Goal: Task Accomplishment & Management: Complete application form

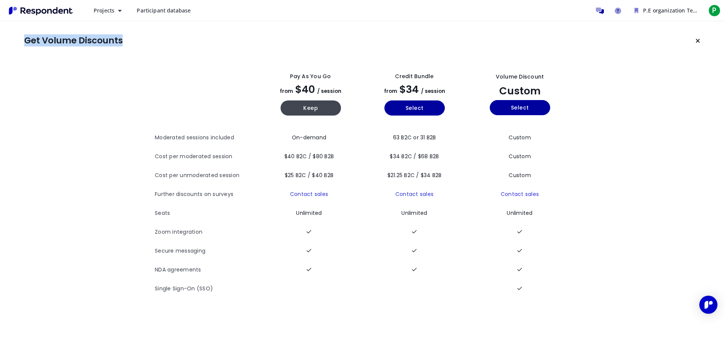
drag, startPoint x: 26, startPoint y: 39, endPoint x: 138, endPoint y: 45, distance: 111.7
click at [138, 45] on section "Get Volume Discounts" at bounding box center [362, 40] width 677 height 15
copy h1 "Get Volume Discounts"
click at [204, 20] on div "Projects Create project Projects dashboard Participant database P.E organizatio…" at bounding box center [362, 10] width 725 height 21
click at [701, 302] on div "Open Intercom Messenger" at bounding box center [709, 305] width 20 height 20
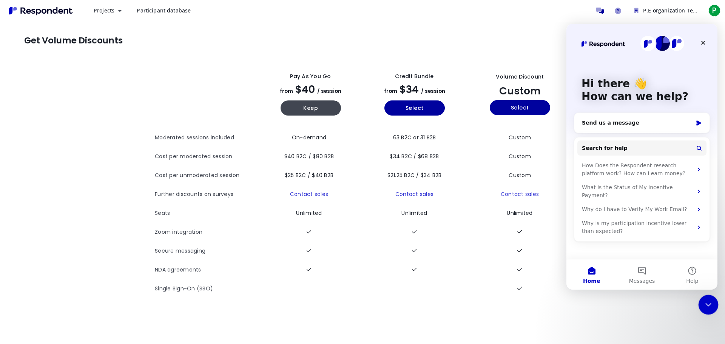
click at [703, 300] on icon "Close Intercom Messenger" at bounding box center [707, 303] width 9 height 9
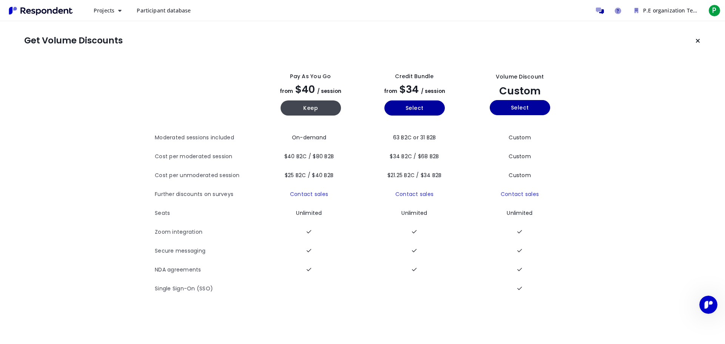
click at [224, 134] on th "Moderated sessions included" at bounding box center [207, 137] width 104 height 19
click at [112, 11] on span "Projects" at bounding box center [104, 10] width 21 height 7
click at [126, 29] on link "Create project" at bounding box center [136, 29] width 97 height 18
click at [108, 11] on span "Projects" at bounding box center [104, 10] width 21 height 7
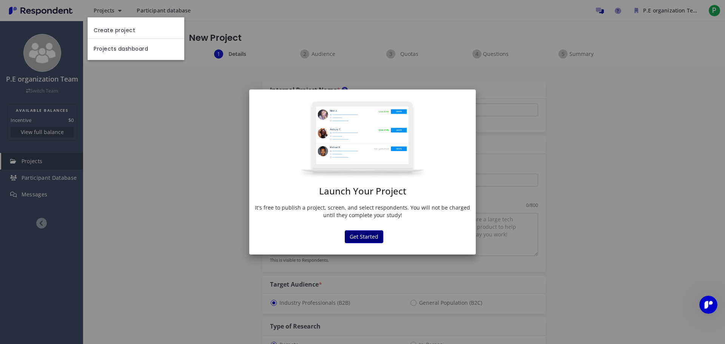
click at [353, 238] on button "Get Started" at bounding box center [364, 236] width 39 height 13
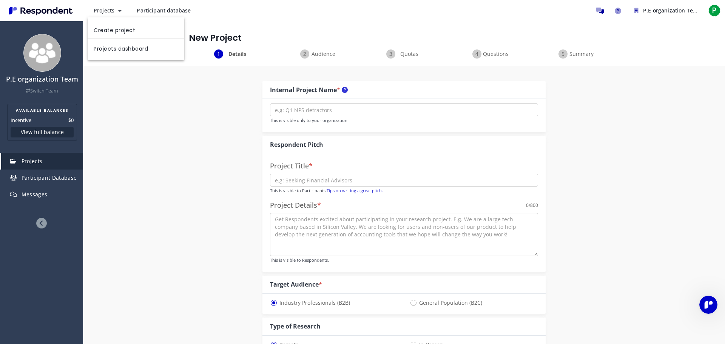
click at [236, 48] on md-backdrop at bounding box center [362, 172] width 725 height 344
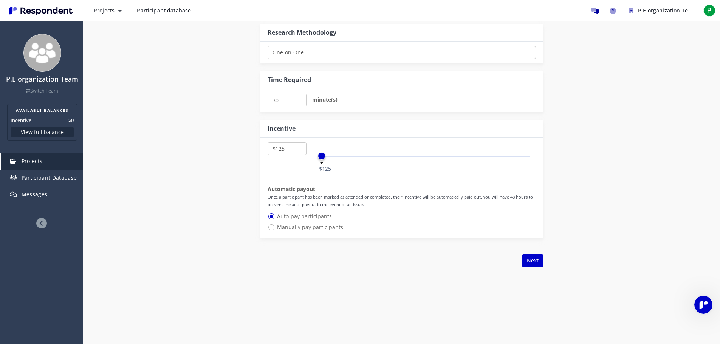
scroll to position [383, 0]
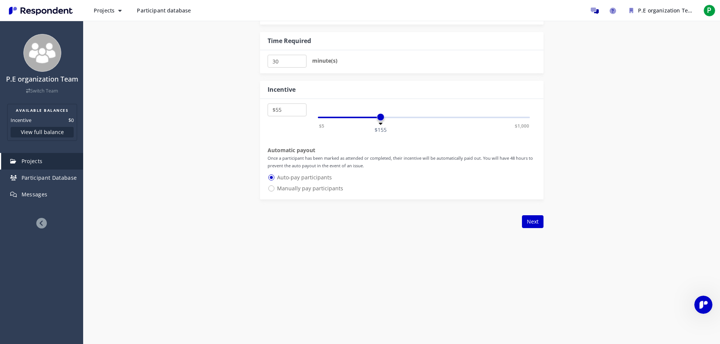
select select "number:5"
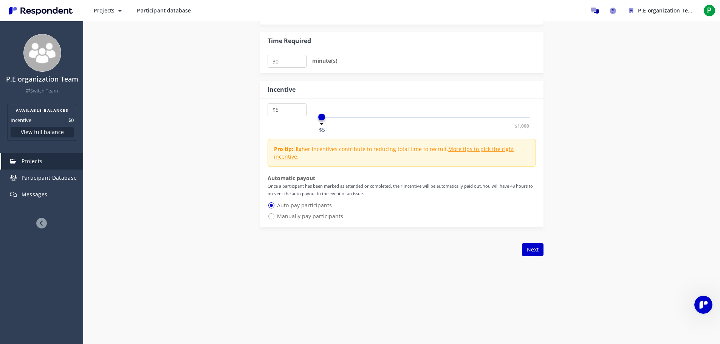
drag, startPoint x: 324, startPoint y: 117, endPoint x: 255, endPoint y: 99, distance: 71.2
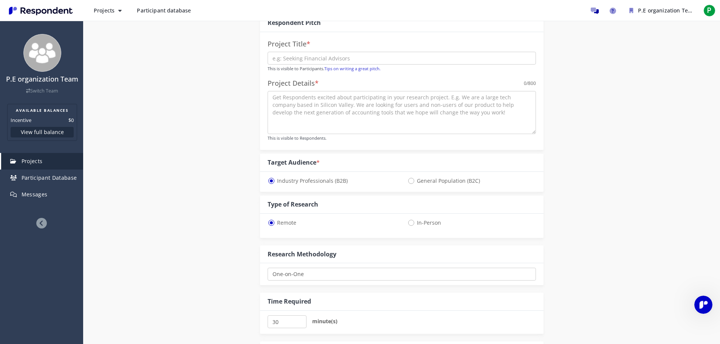
scroll to position [5, 0]
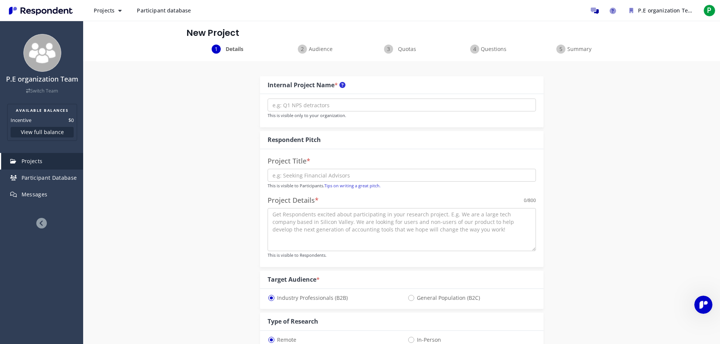
click at [315, 50] on span "Audience" at bounding box center [320, 49] width 25 height 8
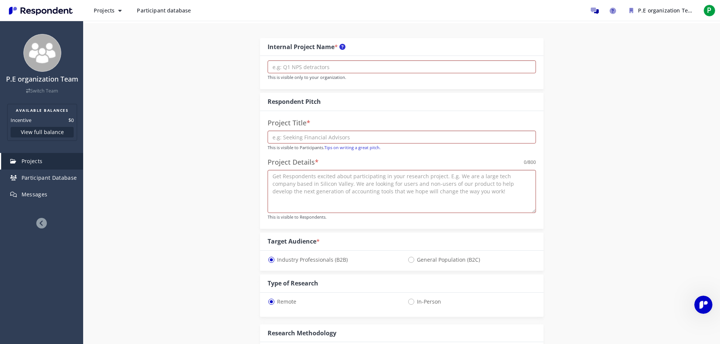
scroll to position [0, 0]
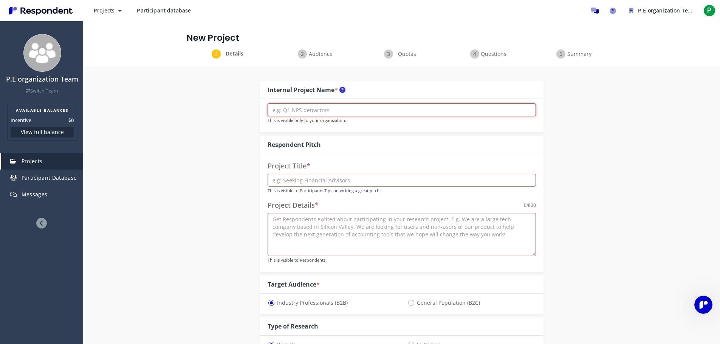
click at [357, 109] on input "text" at bounding box center [402, 110] width 268 height 13
type input "P"
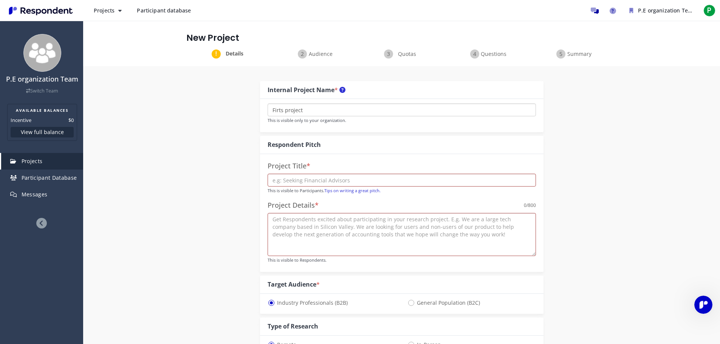
type input "Firts project"
click at [332, 179] on input "text" at bounding box center [402, 180] width 268 height 13
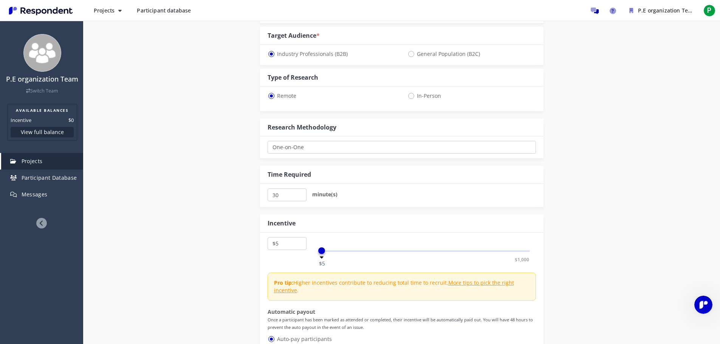
scroll to position [60, 0]
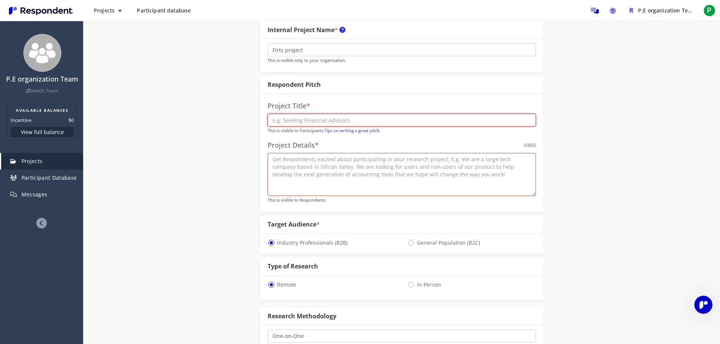
click at [328, 123] on input "text" at bounding box center [402, 120] width 268 height 13
paste input "looking for graduates in administration"
type input "looking for graduates in administration"
click at [308, 167] on textarea at bounding box center [402, 174] width 268 height 43
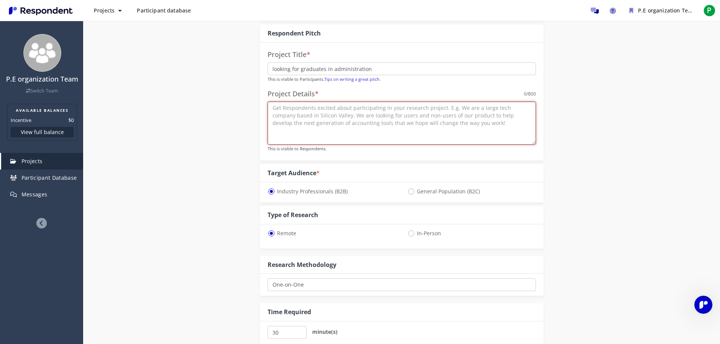
scroll to position [113, 0]
click at [284, 112] on textarea at bounding box center [402, 121] width 268 height 43
paste textarea "Our project is looking for qualified people to manage personal and banking data…"
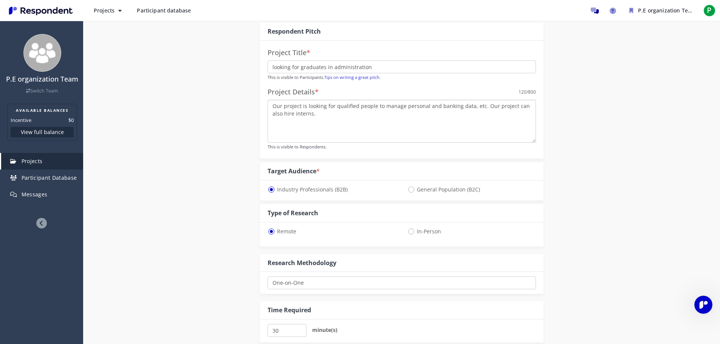
scroll to position [151, 0]
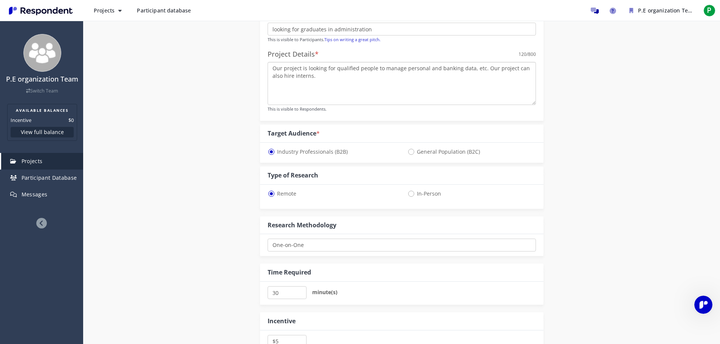
type textarea "Our project is looking for qualified people to manage personal and banking data…"
click at [411, 148] on span "General Population (B2C)" at bounding box center [443, 151] width 73 height 9
click at [411, 149] on input "General Population (B2C)" at bounding box center [409, 151] width 5 height 5
radio input "true"
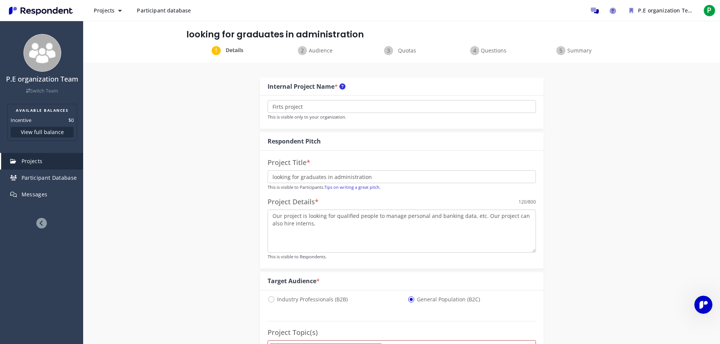
scroll to position [0, 0]
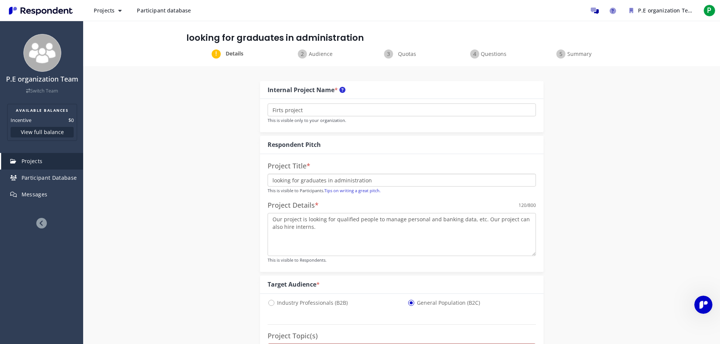
click at [326, 180] on input "looking for graduates in administration" at bounding box center [402, 180] width 268 height 13
drag, startPoint x: 350, startPoint y: 183, endPoint x: 299, endPoint y: 184, distance: 51.8
click at [299, 184] on input "looking for in administration" at bounding box center [402, 180] width 268 height 13
paste input "those who will already graduate or are studying"
click at [300, 181] on input "looking forthose who will already graduate or are studying" at bounding box center [402, 180] width 268 height 13
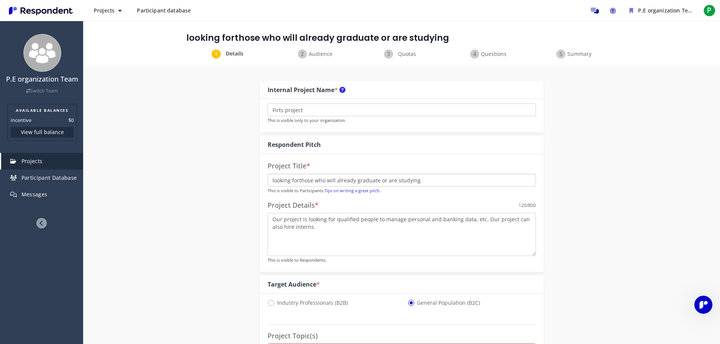
click at [298, 181] on input "looking forthose who will already graduate or are studying" at bounding box center [402, 180] width 268 height 13
click at [441, 183] on input "looking for those who will already graduate or are studying" at bounding box center [402, 180] width 268 height 13
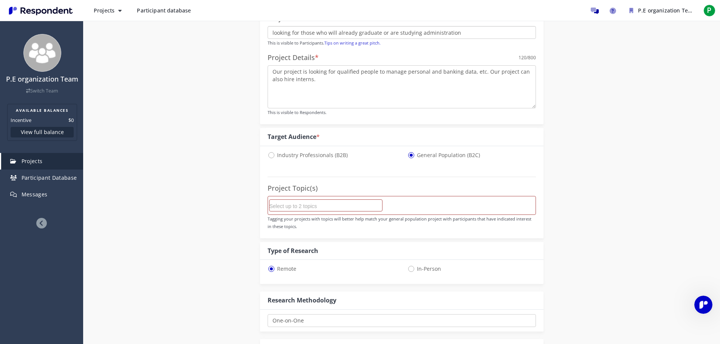
scroll to position [151, 0]
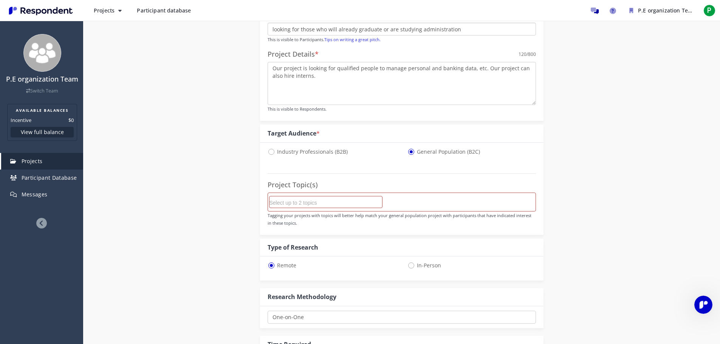
type input "looking for those who will already graduate or are studying administration"
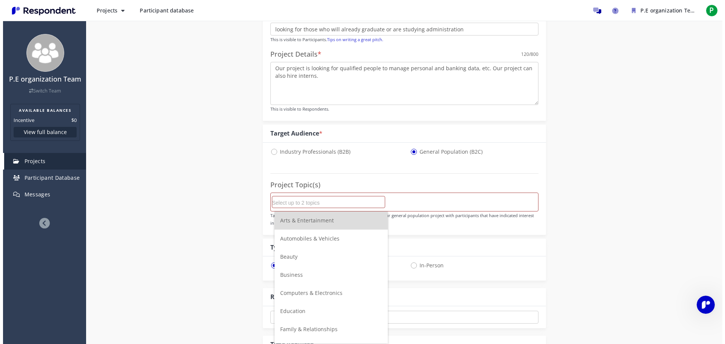
scroll to position [0, 0]
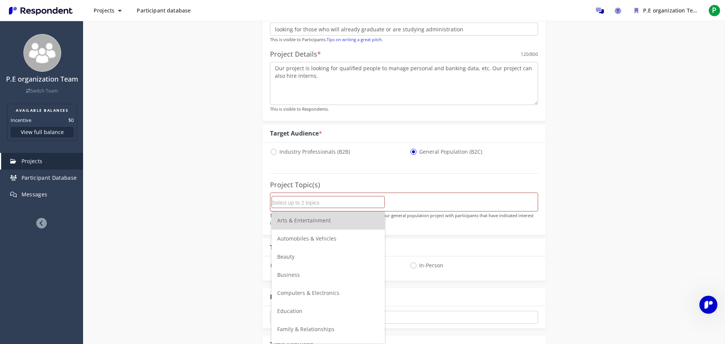
click at [316, 201] on input "Select up to 2 topics" at bounding box center [328, 202] width 113 height 13
click at [319, 236] on span "Automobiles & Vehicles" at bounding box center [306, 238] width 59 height 7
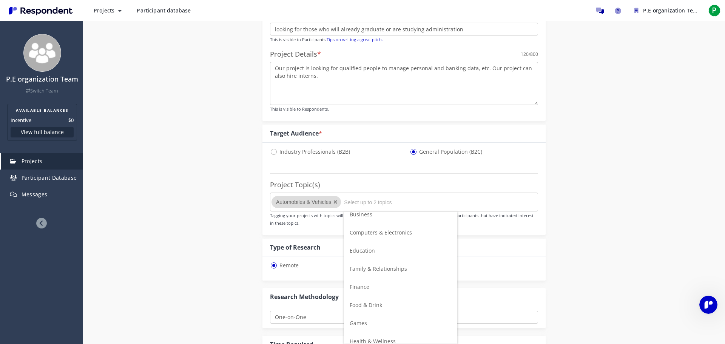
scroll to position [76, 0]
click at [382, 215] on span "Computers & Electronics" at bounding box center [381, 217] width 62 height 7
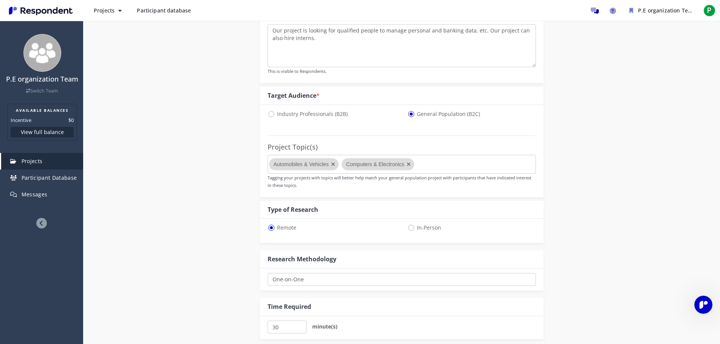
scroll to position [264, 0]
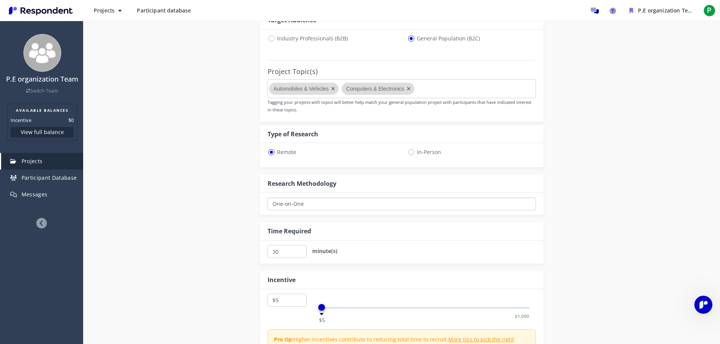
click at [315, 201] on select "One-on-One Focus Group Unmoderated Study Survey Diary Study" at bounding box center [402, 204] width 268 height 13
select select "number:2"
click at [268, 198] on select "One-on-One Focus Group Unmoderated Study Survey Diary Study" at bounding box center [402, 204] width 268 height 13
click at [300, 249] on input "35" at bounding box center [287, 251] width 39 height 13
click at [299, 254] on input "30" at bounding box center [287, 251] width 39 height 13
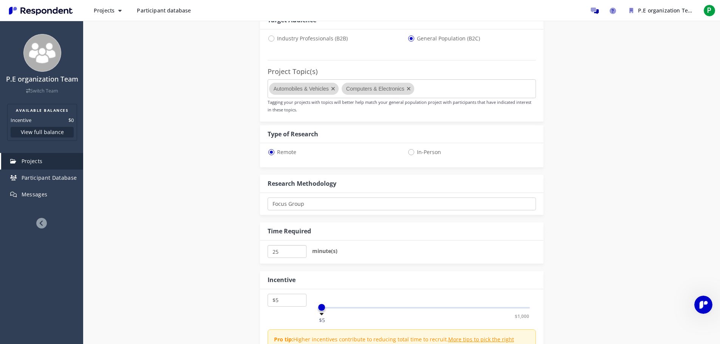
type input "25"
click at [299, 254] on input "25" at bounding box center [287, 251] width 39 height 13
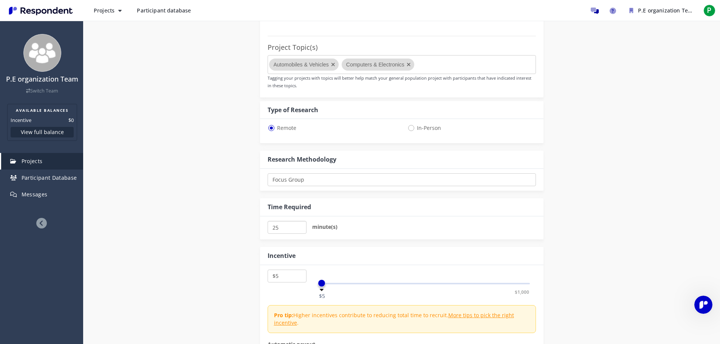
scroll to position [302, 0]
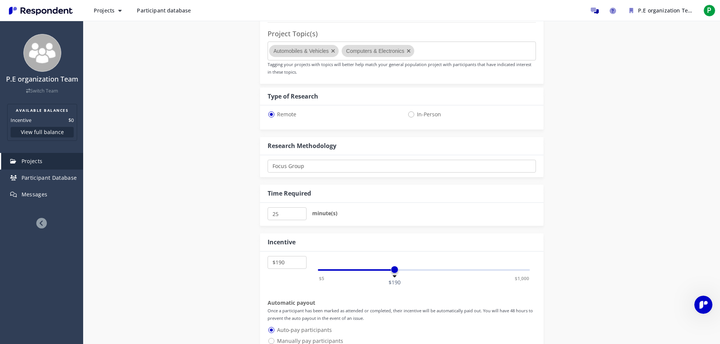
select select "number:185"
drag, startPoint x: 321, startPoint y: 273, endPoint x: 392, endPoint y: 260, distance: 72.2
click at [392, 260] on div "$5 $1,000 $185" at bounding box center [424, 266] width 224 height 20
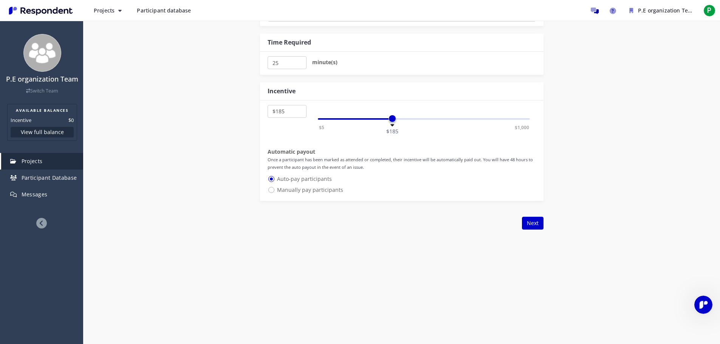
drag, startPoint x: 272, startPoint y: 189, endPoint x: 277, endPoint y: 196, distance: 8.5
click at [274, 194] on span "Manually pay participants" at bounding box center [306, 190] width 76 height 9
click at [272, 192] on input "Manually pay participants" at bounding box center [270, 189] width 5 height 5
radio input "true"
click at [271, 178] on span "Auto-pay participants" at bounding box center [300, 179] width 64 height 9
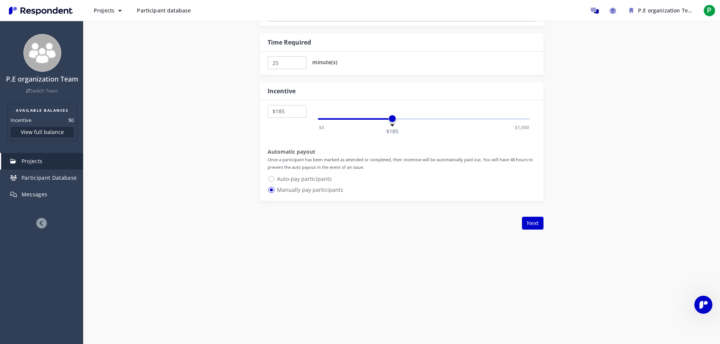
click at [271, 178] on input "Auto-pay participants" at bounding box center [270, 178] width 5 height 5
radio input "true"
click at [526, 219] on button "Next" at bounding box center [533, 223] width 22 height 13
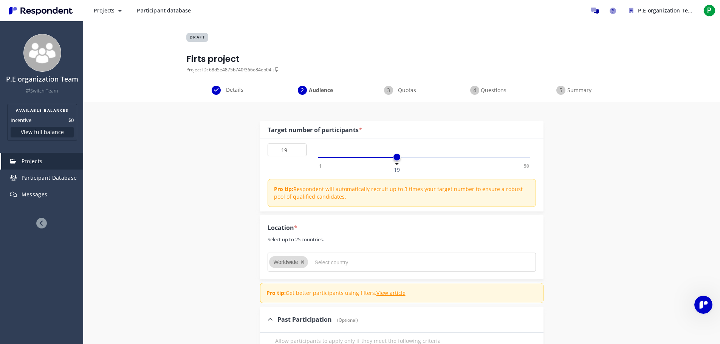
type input "20"
drag, startPoint x: 320, startPoint y: 156, endPoint x: 403, endPoint y: 153, distance: 82.8
click at [401, 157] on div "1 50 20" at bounding box center [424, 158] width 212 height 2
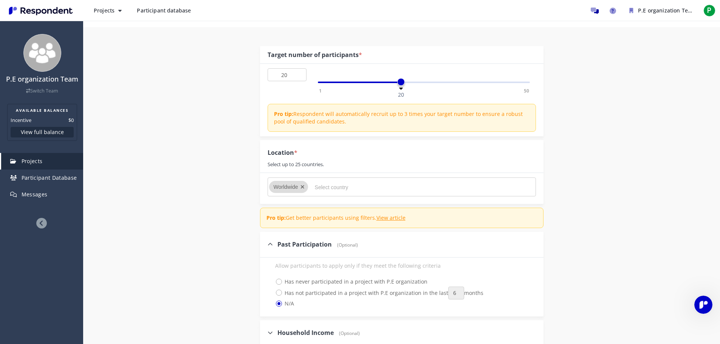
scroll to position [76, 0]
click at [312, 188] on div at bounding box center [369, 187] width 117 height 12
drag, startPoint x: 316, startPoint y: 184, endPoint x: 323, endPoint y: 184, distance: 7.2
click at [319, 184] on input "Select country" at bounding box center [371, 187] width 113 height 13
click at [328, 187] on input "Select country" at bounding box center [371, 187] width 113 height 13
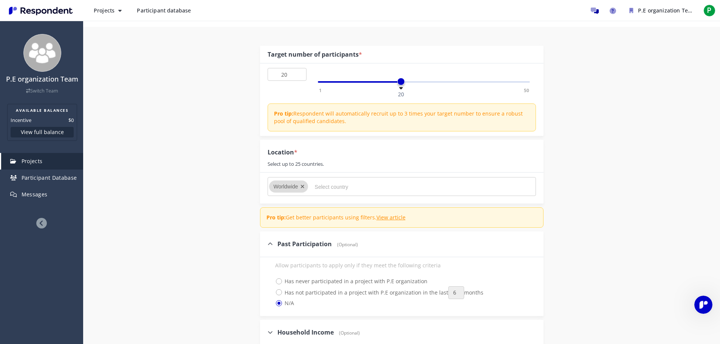
type input "U"
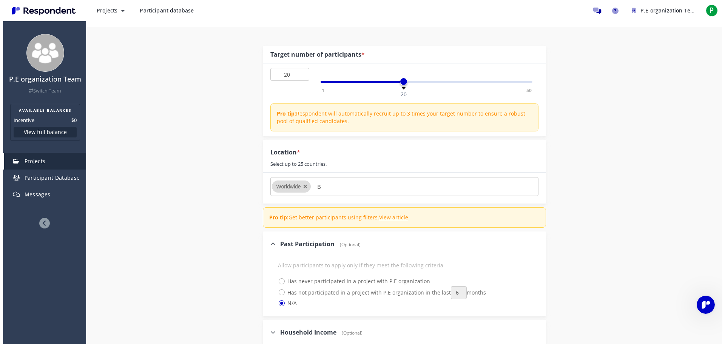
scroll to position [0, 0]
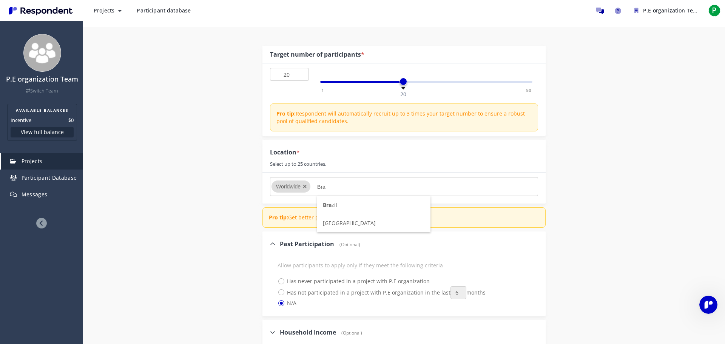
type input "Bra"
click at [326, 203] on span "Bra" at bounding box center [327, 204] width 9 height 7
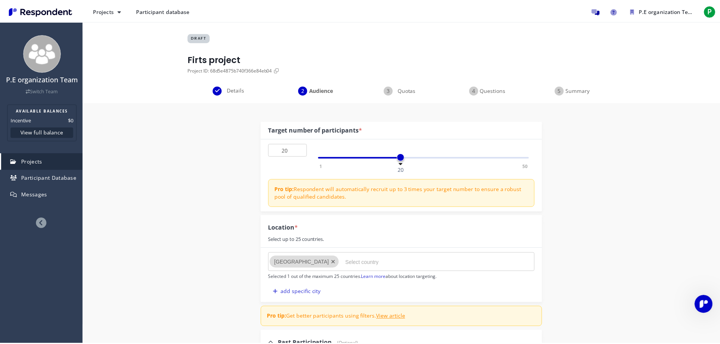
scroll to position [76, 0]
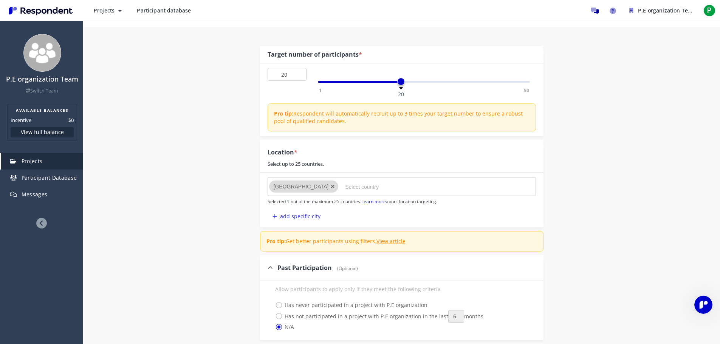
click at [345, 189] on input "Select country" at bounding box center [401, 187] width 113 height 13
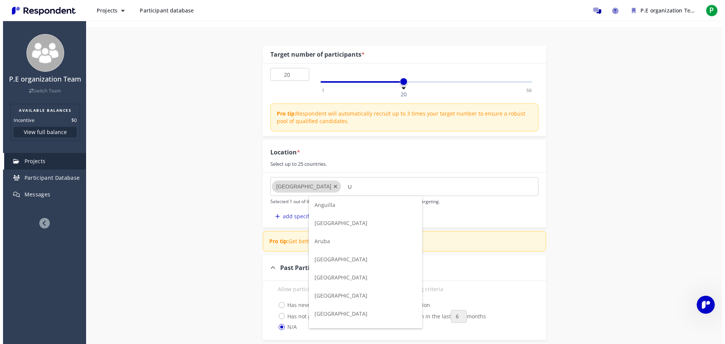
scroll to position [0, 0]
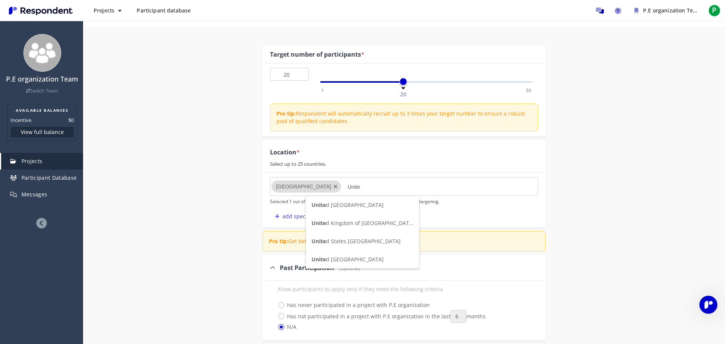
type input "Unite"
click at [358, 260] on span "Unite d [GEOGRAPHIC_DATA]" at bounding box center [348, 259] width 72 height 7
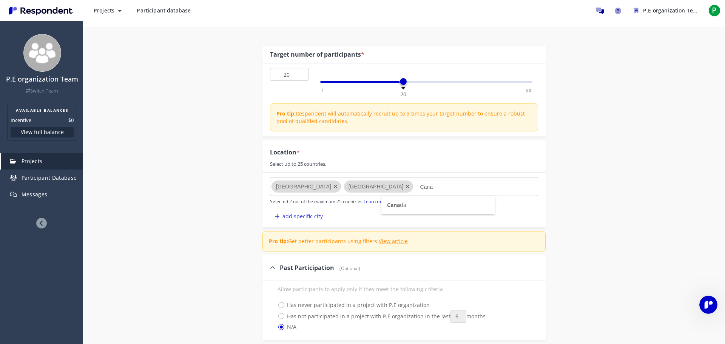
type input "Cana"
click at [427, 211] on li "Cana da" at bounding box center [438, 205] width 113 height 18
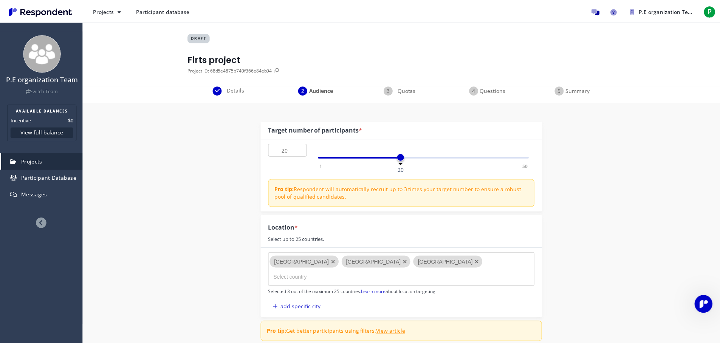
scroll to position [76, 0]
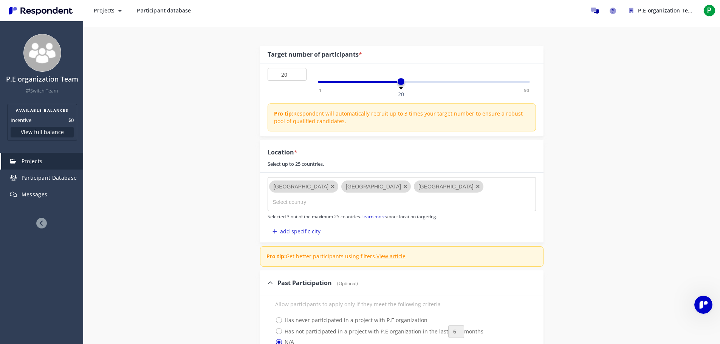
click at [386, 196] on input "Select country" at bounding box center [329, 202] width 113 height 13
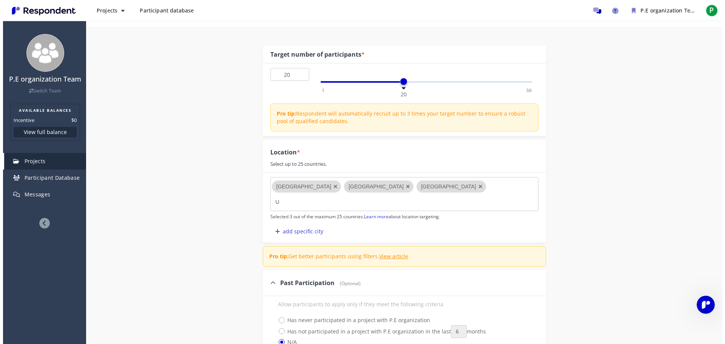
scroll to position [0, 0]
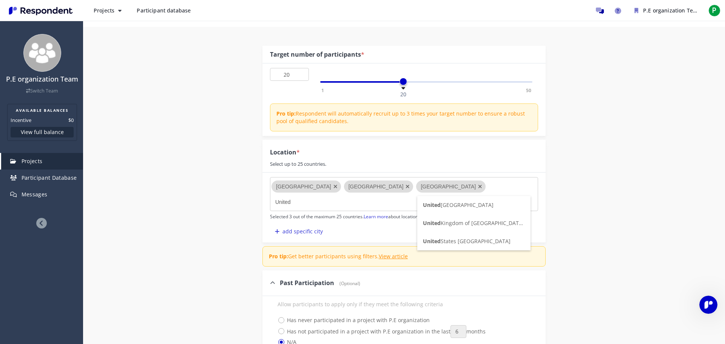
type input "United"
click at [487, 221] on span "United Kingdom of [GEOGRAPHIC_DATA] and [GEOGRAPHIC_DATA]" at bounding box center [506, 223] width 167 height 7
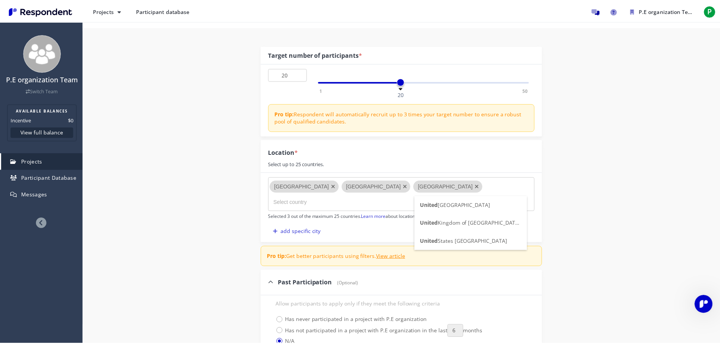
scroll to position [76, 0]
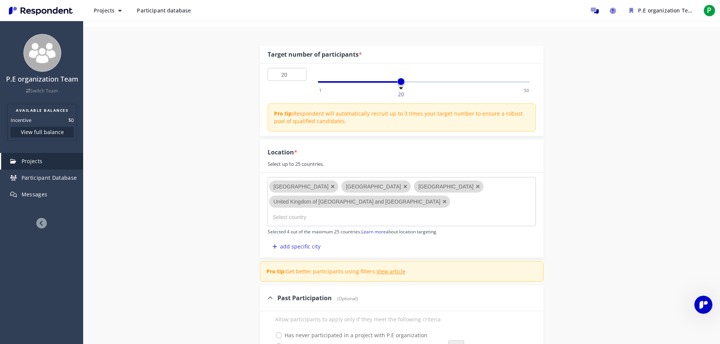
click at [386, 211] on input "Select country" at bounding box center [329, 217] width 113 height 13
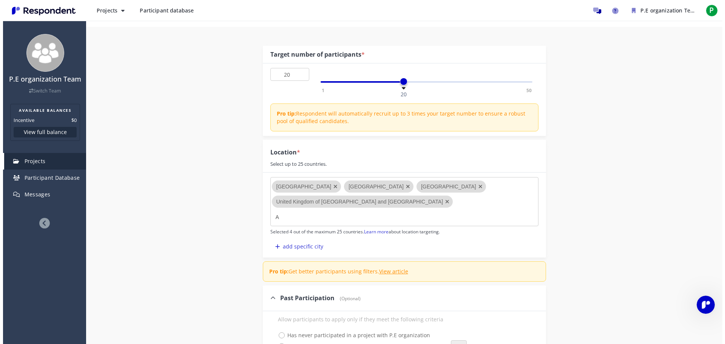
scroll to position [0, 0]
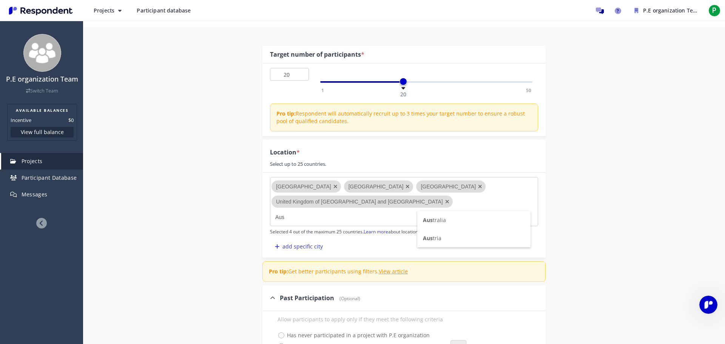
type input "Aus"
click at [450, 220] on li "Aus tralia" at bounding box center [474, 220] width 113 height 18
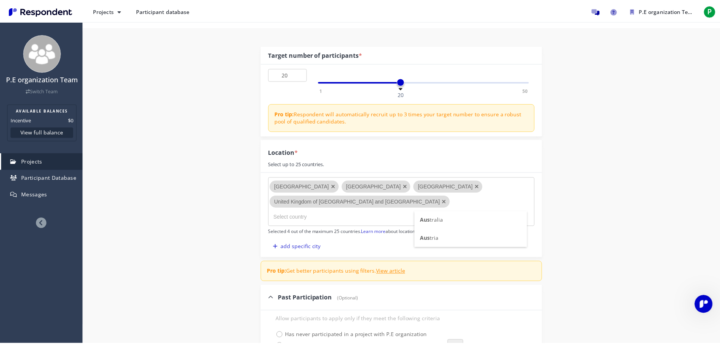
scroll to position [76, 0]
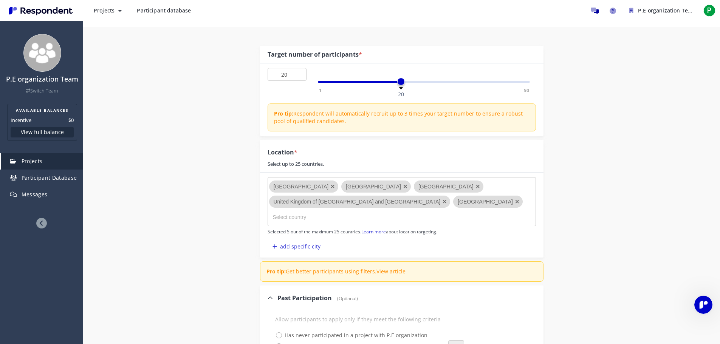
click at [451, 203] on md-chips-wrap "[GEOGRAPHIC_DATA] [GEOGRAPHIC_DATA] [GEOGRAPHIC_DATA] [GEOGRAPHIC_DATA] of [GEO…" at bounding box center [402, 201] width 268 height 49
click at [454, 203] on md-chips-wrap "[GEOGRAPHIC_DATA] [GEOGRAPHIC_DATA] [GEOGRAPHIC_DATA] [GEOGRAPHIC_DATA] of [GEO…" at bounding box center [402, 201] width 268 height 49
click at [455, 219] on md-chips-wrap "[GEOGRAPHIC_DATA] [GEOGRAPHIC_DATA] [GEOGRAPHIC_DATA] [GEOGRAPHIC_DATA] of [GEO…" at bounding box center [402, 201] width 268 height 49
click at [453, 218] on md-chips-wrap "[GEOGRAPHIC_DATA] [GEOGRAPHIC_DATA] [GEOGRAPHIC_DATA] [GEOGRAPHIC_DATA] of [GEO…" at bounding box center [402, 201] width 268 height 49
click at [449, 218] on md-chips-wrap "[GEOGRAPHIC_DATA] [GEOGRAPHIC_DATA] [GEOGRAPHIC_DATA] [GEOGRAPHIC_DATA] of [GEO…" at bounding box center [402, 201] width 268 height 49
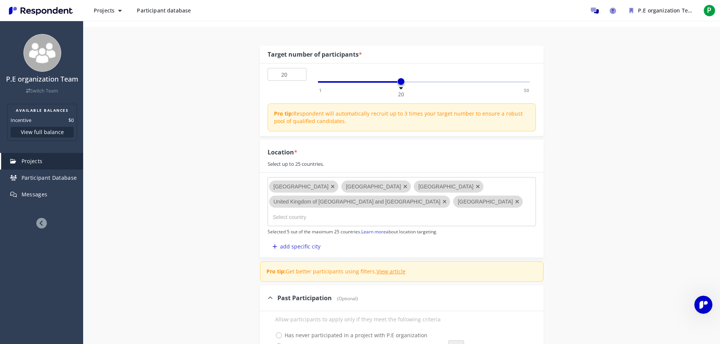
click at [439, 215] on md-chips-wrap "[GEOGRAPHIC_DATA] [GEOGRAPHIC_DATA] [GEOGRAPHIC_DATA] [GEOGRAPHIC_DATA] of [GEO…" at bounding box center [402, 201] width 268 height 49
click at [300, 221] on input "Select country" at bounding box center [329, 217] width 113 height 13
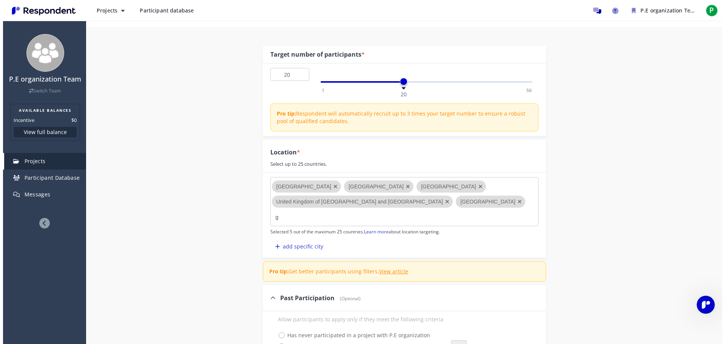
scroll to position [0, 0]
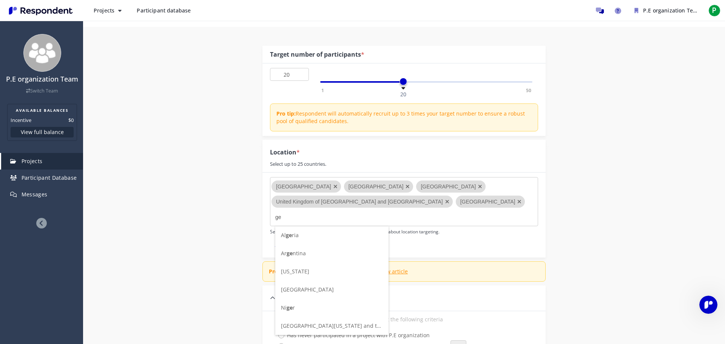
type input "g"
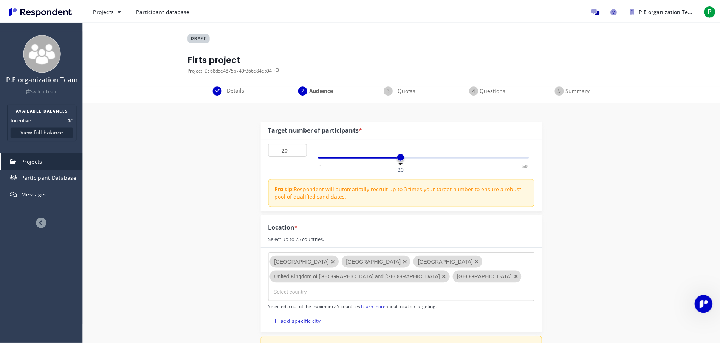
scroll to position [76, 0]
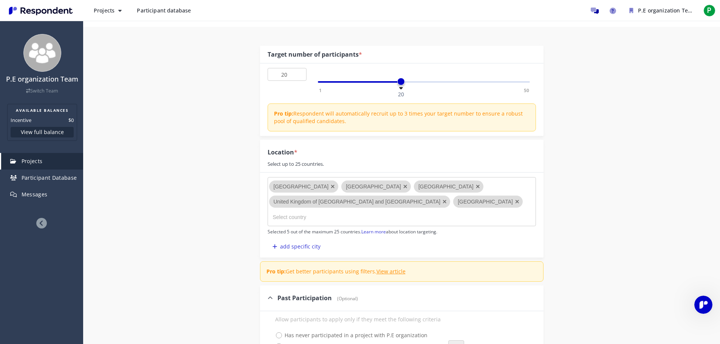
click at [303, 224] on md-chips-wrap "[GEOGRAPHIC_DATA] [GEOGRAPHIC_DATA] [GEOGRAPHIC_DATA] [GEOGRAPHIC_DATA] of [GEO…" at bounding box center [402, 201] width 268 height 49
click at [304, 220] on input "Select country" at bounding box center [329, 217] width 113 height 13
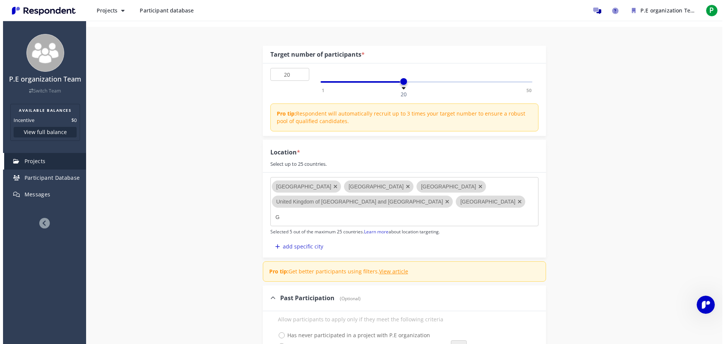
scroll to position [0, 0]
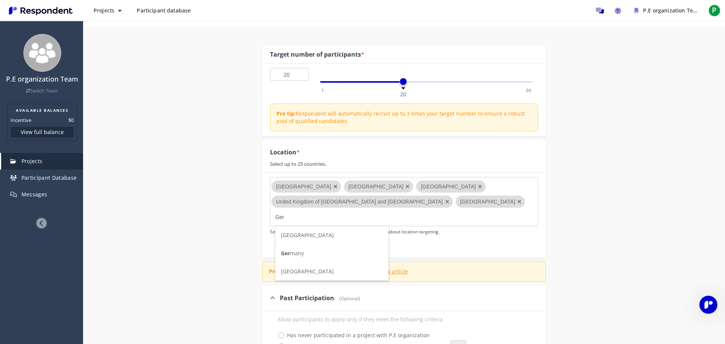
type input "Ger"
click at [313, 257] on li "Ger many" at bounding box center [331, 253] width 113 height 18
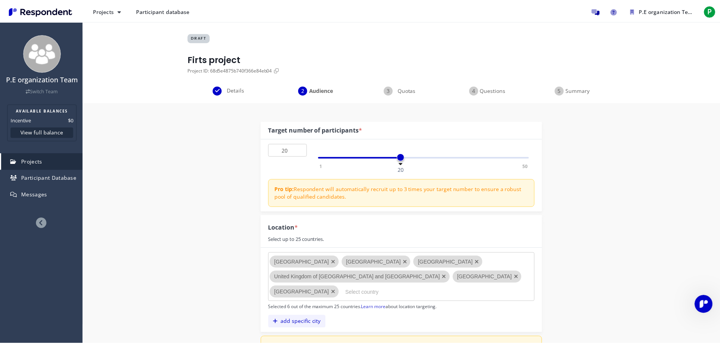
scroll to position [76, 0]
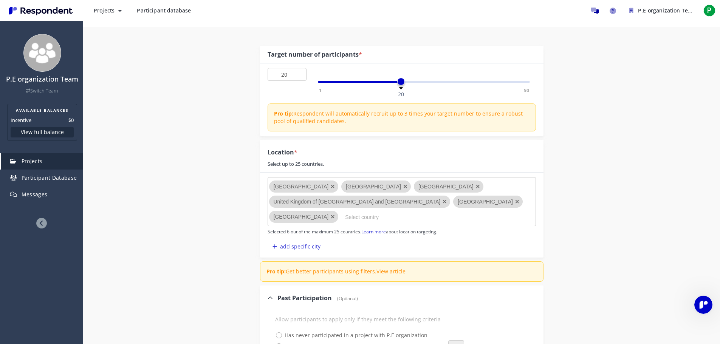
click at [320, 225] on md-chips-wrap "[GEOGRAPHIC_DATA] [GEOGRAPHIC_DATA] [GEOGRAPHIC_DATA] [GEOGRAPHIC_DATA] of [GEO…" at bounding box center [402, 201] width 268 height 49
click at [345, 213] on input "Select country" at bounding box center [401, 217] width 113 height 13
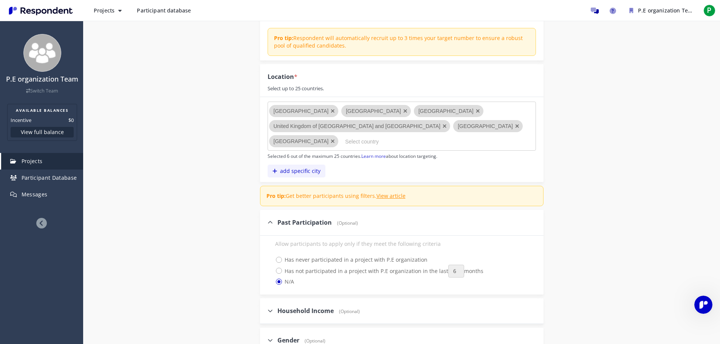
click at [272, 170] on icon "button" at bounding box center [274, 171] width 5 height 5
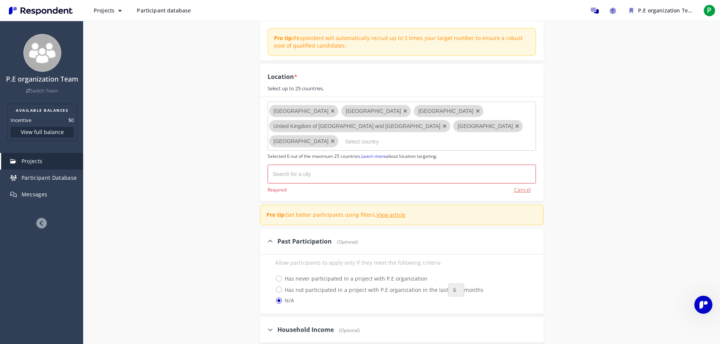
click at [531, 190] on button "Cancel" at bounding box center [522, 190] width 27 height 13
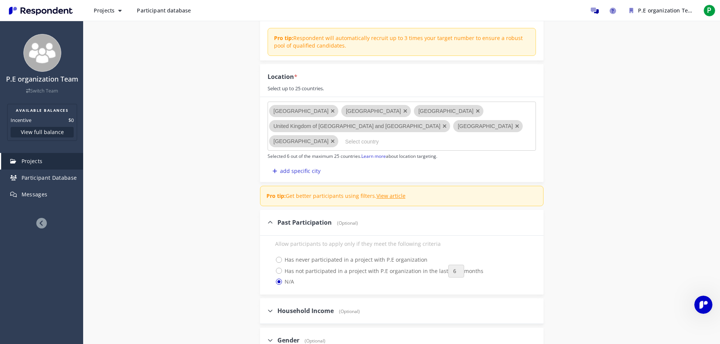
scroll to position [227, 0]
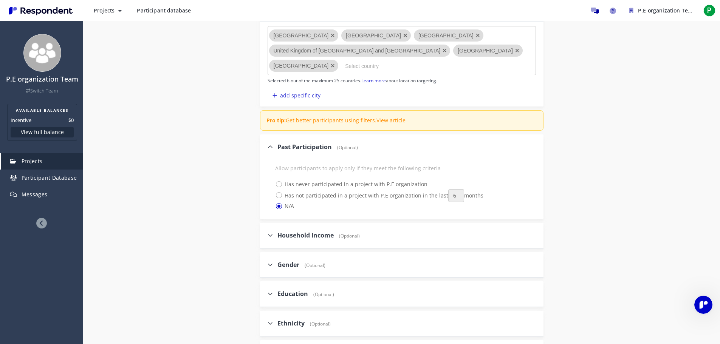
click at [280, 193] on span "Has not participated in a project with P.E organization in the last 1 2 3 6 9 1…" at bounding box center [379, 195] width 208 height 9
click at [272, 193] on input "Has not participated in a project with P.E organization in the last 1 2 3 6 9 1…" at bounding box center [270, 194] width 5 height 5
radio input "true"
click at [280, 183] on span "Has never participated in a project with P.E organization" at bounding box center [351, 184] width 152 height 9
click at [272, 183] on input "Has never participated in a project with P.E organization" at bounding box center [270, 183] width 5 height 5
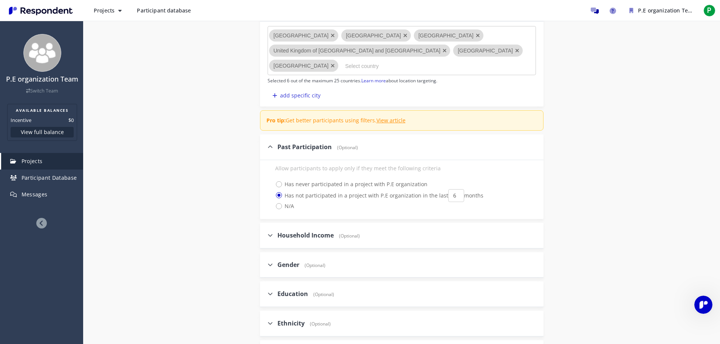
radio input "true"
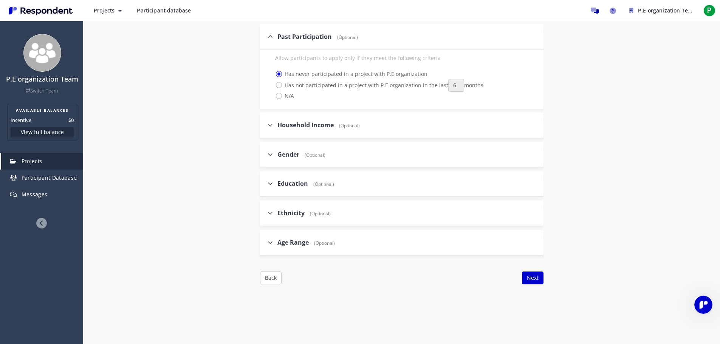
scroll to position [340, 0]
click at [307, 151] on span "(Optional)" at bounding box center [313, 152] width 25 height 6
click at [265, 151] on input "Gender (Optional)" at bounding box center [262, 151] width 5 height 5
checkbox input "true"
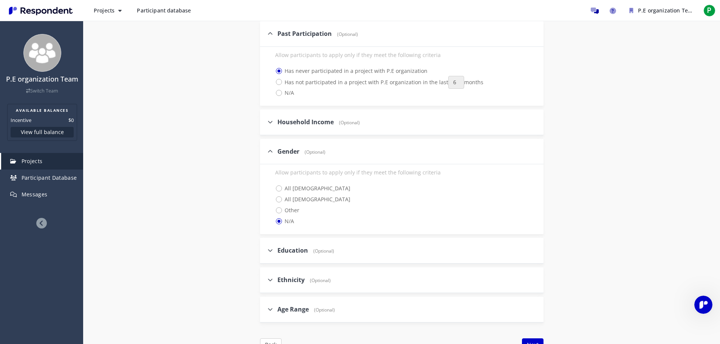
click at [655, 236] on div "Details Audience Quotas Questions Summary Internal Project Name * Firts project…" at bounding box center [401, 107] width 637 height 722
click at [619, 211] on div "Internal Project Name * Firts project This is visible only to your organization…" at bounding box center [402, 62] width 442 height 601
click at [278, 126] on span "Household Income" at bounding box center [305, 122] width 56 height 8
click at [265, 124] on input "Household Income (Optional)" at bounding box center [262, 121] width 5 height 5
checkbox input "true"
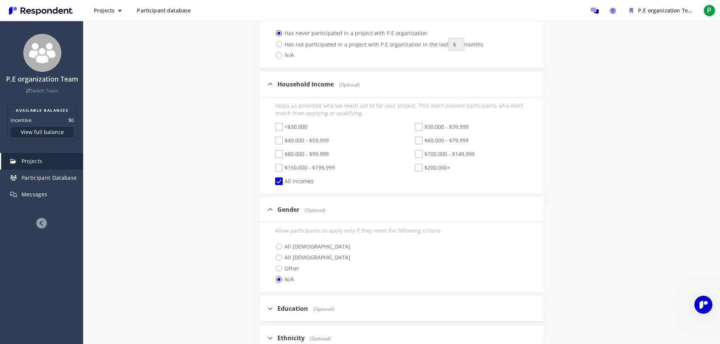
scroll to position [559, 0]
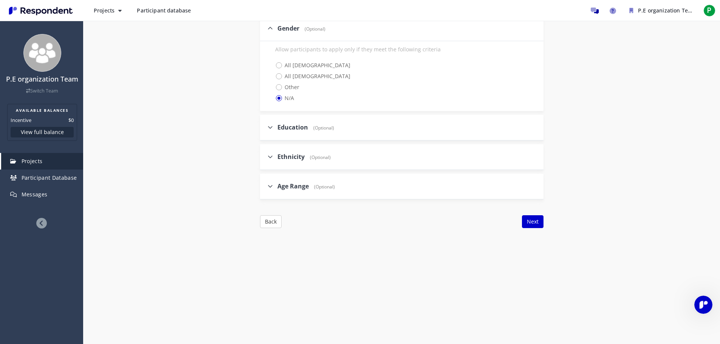
click at [302, 192] on div "Age Range (Optional)" at bounding box center [301, 186] width 67 height 16
click at [315, 186] on span "(Optional)" at bounding box center [322, 187] width 25 height 6
click at [265, 186] on input "Age Range (Optional)" at bounding box center [262, 186] width 5 height 5
checkbox input "true"
click at [359, 155] on div "Ethnicity (Optional)" at bounding box center [401, 157] width 283 height 26
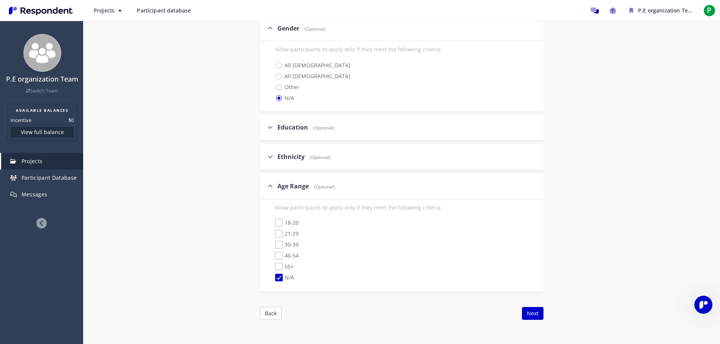
click at [356, 156] on div "Ethnicity (Optional)" at bounding box center [401, 157] width 283 height 26
click at [279, 219] on span "18-20" at bounding box center [286, 223] width 23 height 9
click at [272, 221] on input "18-20" at bounding box center [270, 223] width 5 height 5
checkbox input "true"
click at [281, 278] on span "N/A" at bounding box center [284, 278] width 19 height 9
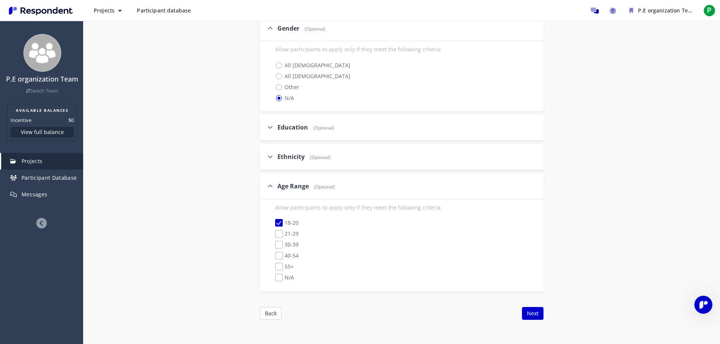
click at [272, 278] on input "N/A" at bounding box center [270, 277] width 5 height 5
checkbox input "true"
checkbox input "false"
click at [329, 159] on span "(Optional)" at bounding box center [318, 157] width 25 height 6
click at [265, 159] on input "Ethnicity (Optional)" at bounding box center [262, 156] width 5 height 5
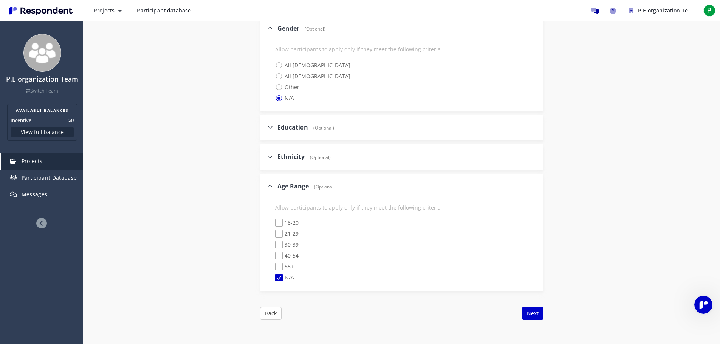
checkbox input "true"
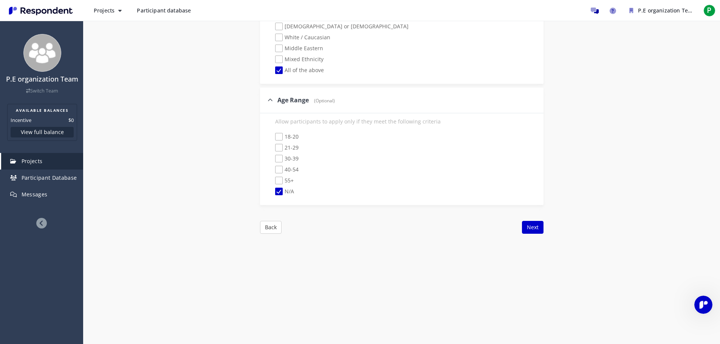
scroll to position [765, 0]
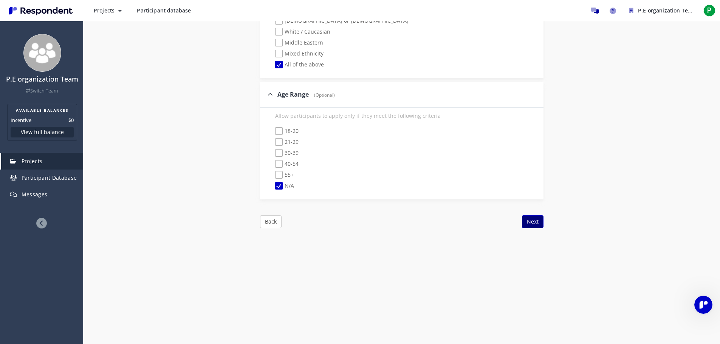
click at [540, 227] on button "Next" at bounding box center [533, 221] width 22 height 13
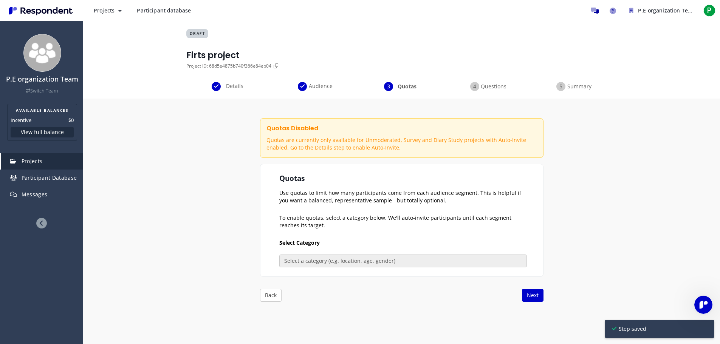
scroll to position [0, 0]
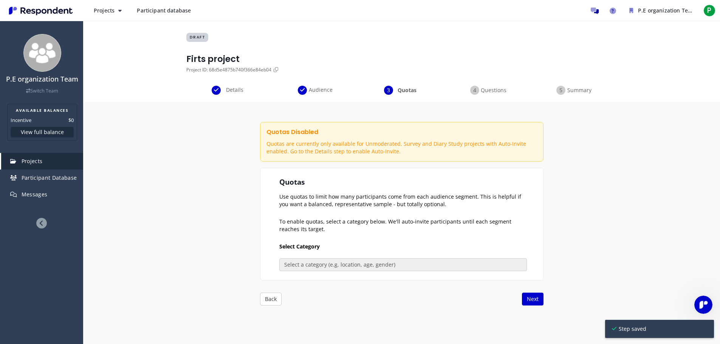
click at [492, 88] on span "Questions" at bounding box center [493, 91] width 25 height 8
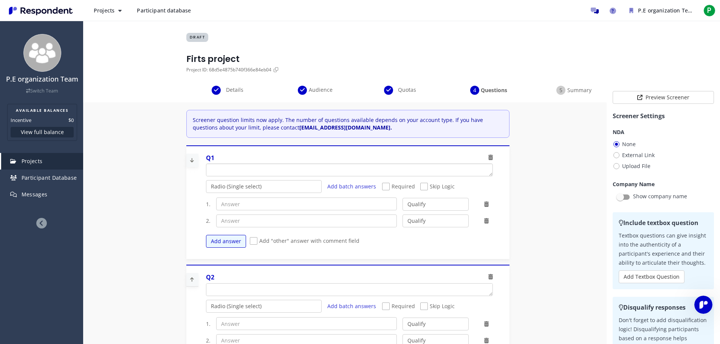
click at [316, 166] on textarea "Which of the following categories best describes your firm's total assets under…" at bounding box center [349, 170] width 286 height 12
click at [316, 175] on textarea "Which of the following categories best describes your firm's total assets under…" at bounding box center [349, 170] width 286 height 12
click at [319, 174] on textarea "Which of the following categories best describes your firm's total assets under…" at bounding box center [349, 170] width 286 height 12
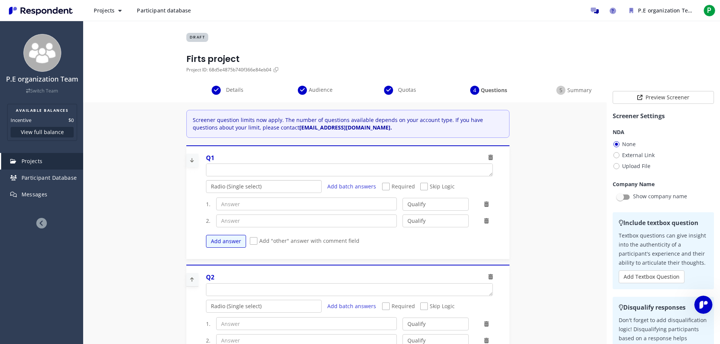
click at [274, 186] on select "Radio (Single select) Checkbox (Multi select) Multi-line text box Single-line t…" at bounding box center [264, 186] width 116 height 13
click at [271, 189] on select "Radio (Single select) Checkbox (Multi select) Multi-line text box Single-line t…" at bounding box center [264, 186] width 116 height 13
click at [423, 187] on span "Skip Logic" at bounding box center [437, 187] width 34 height 9
click at [423, 187] on input "Skip Logic" at bounding box center [422, 186] width 5 height 5
checkbox input "true"
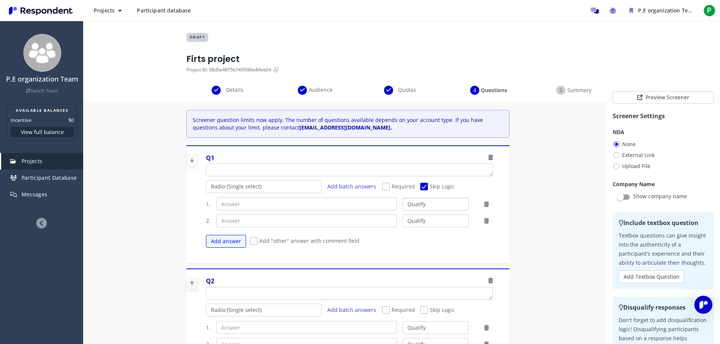
click at [431, 207] on select "Qualify Disqualify" at bounding box center [435, 204] width 66 height 13
click at [425, 202] on select "Qualify Disqualify" at bounding box center [435, 204] width 66 height 13
click at [309, 213] on div "1. Qualify Disqualify 2. Qualify Disqualify Add answer Add "other" answer with …" at bounding box center [352, 223] width 292 height 58
click at [309, 202] on input "text" at bounding box center [306, 204] width 181 height 13
click at [388, 173] on textarea "Which of the following categories best describes your firm's total assets under…" at bounding box center [349, 170] width 286 height 12
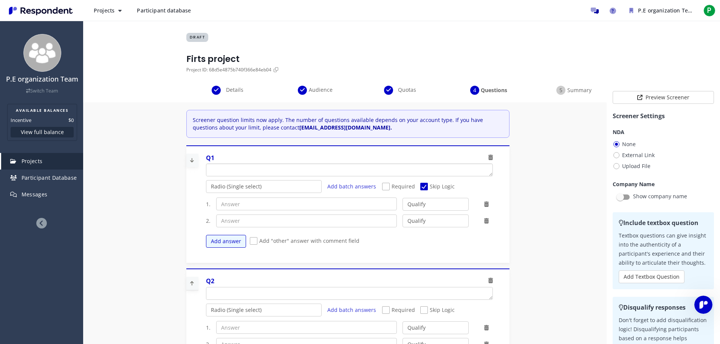
type textarea "p"
click at [217, 170] on textarea "Which of the following categories best describes your firm's total assets under…" at bounding box center [341, 170] width 271 height 12
click at [351, 169] on textarea "Which of the following categories best describes your firm's total assets under…" at bounding box center [341, 170] width 271 height 12
click at [295, 168] on textarea "Which of the following categories best describes your firm's total assets under…" at bounding box center [341, 170] width 271 height 12
type textarea "People how comming to the job market"
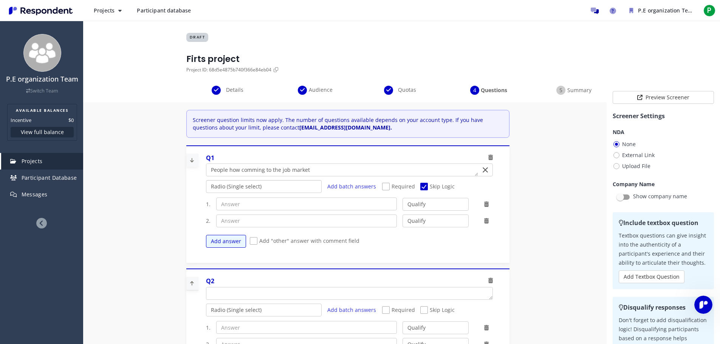
click at [289, 182] on select "Radio (Single select) Checkbox (Multi select) Multi-line text box Single-line t…" at bounding box center [264, 186] width 116 height 13
click at [206, 193] on select "Radio (Single select) Checkbox (Multi select) Multi-line text box Single-line t…" at bounding box center [264, 186] width 116 height 13
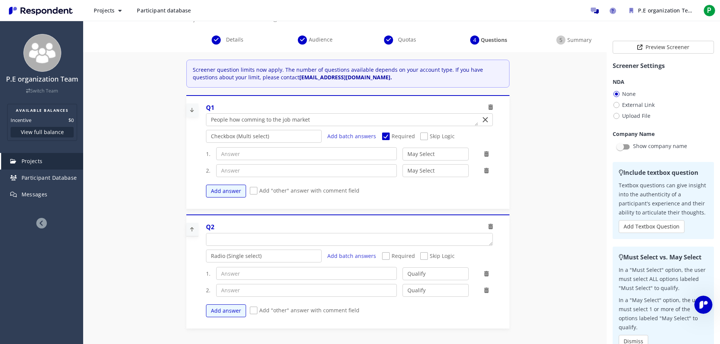
scroll to position [76, 0]
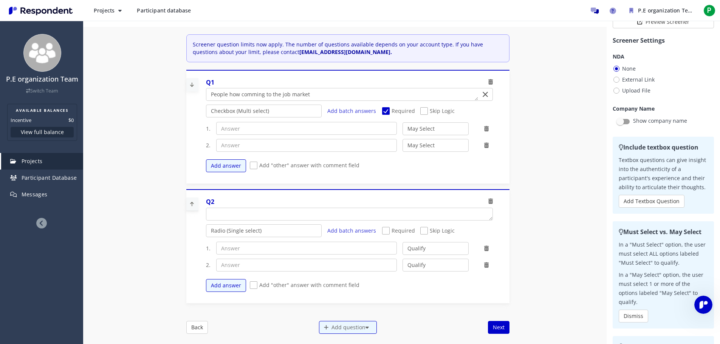
click at [255, 166] on span "Add "other" answer with comment field" at bounding box center [305, 166] width 110 height 9
click at [255, 166] on input "Add "other" answer with comment field" at bounding box center [252, 165] width 5 height 5
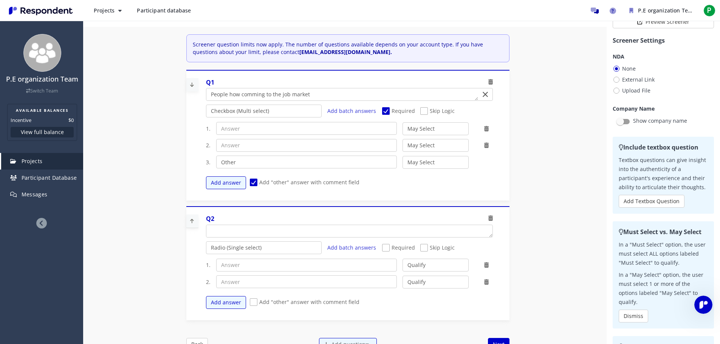
click at [251, 179] on span "Add "other" answer with comment field" at bounding box center [305, 183] width 110 height 9
click at [251, 180] on input "Add "other" answer with comment field" at bounding box center [252, 182] width 5 height 5
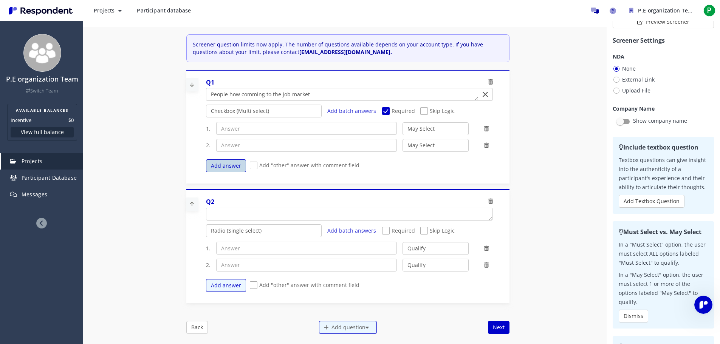
click at [224, 167] on button "Add answer" at bounding box center [226, 165] width 40 height 13
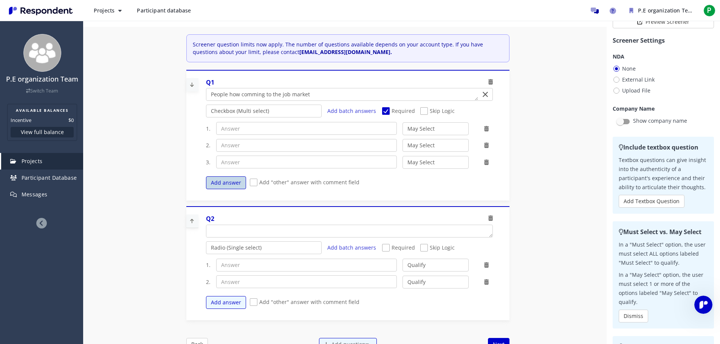
click at [227, 182] on button "Add answer" at bounding box center [226, 182] width 40 height 13
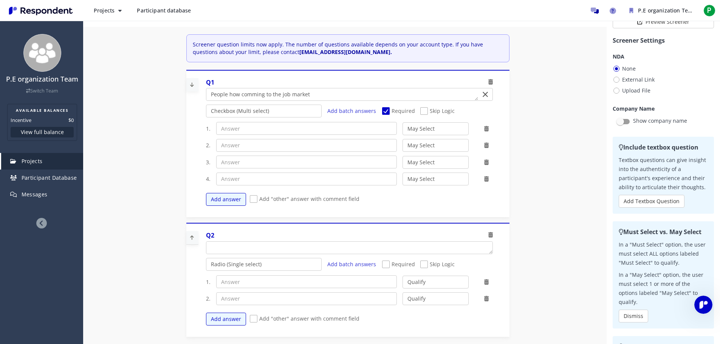
click at [250, 198] on span "Add "other" answer with comment field" at bounding box center [305, 199] width 110 height 9
click at [250, 198] on input "Add "other" answer with comment field" at bounding box center [252, 199] width 5 height 5
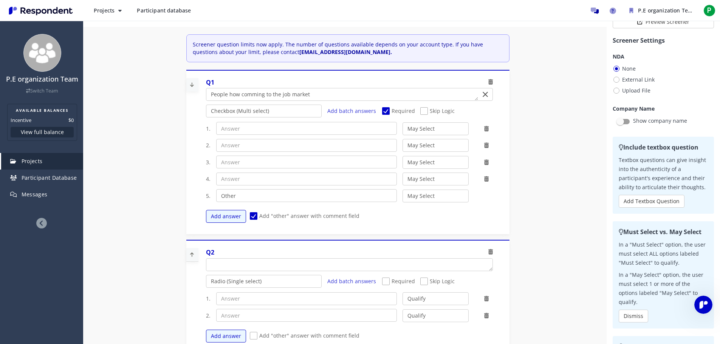
click at [484, 178] on icon at bounding box center [486, 178] width 5 height 5
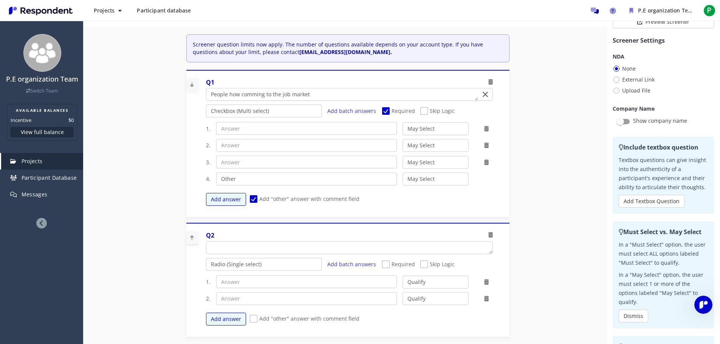
click at [490, 159] on div at bounding box center [486, 163] width 24 height 8
click at [487, 161] on icon at bounding box center [486, 162] width 5 height 5
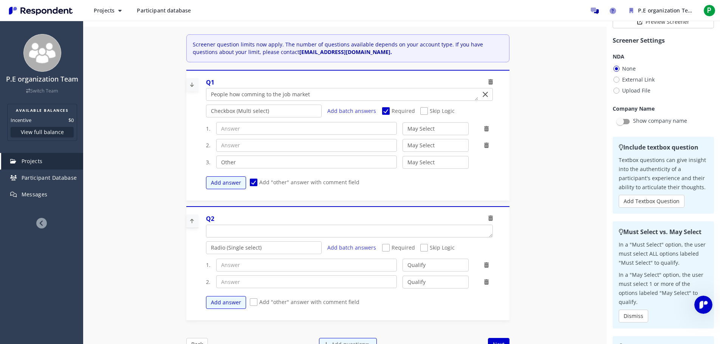
click at [486, 148] on icon at bounding box center [486, 145] width 5 height 5
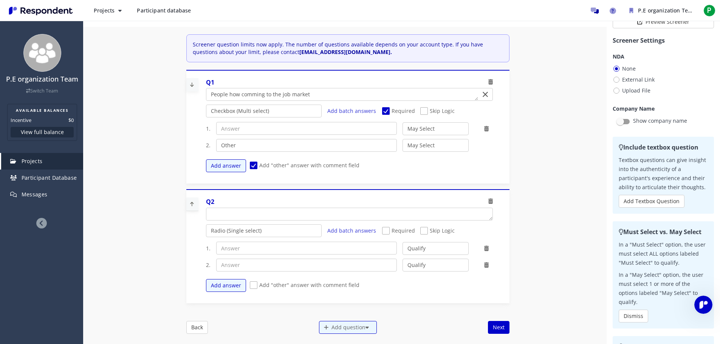
click at [250, 164] on span "Add "other" answer with comment field" at bounding box center [305, 166] width 110 height 9
click at [250, 164] on input "Add "other" answer with comment field" at bounding box center [252, 165] width 5 height 5
checkbox input "false"
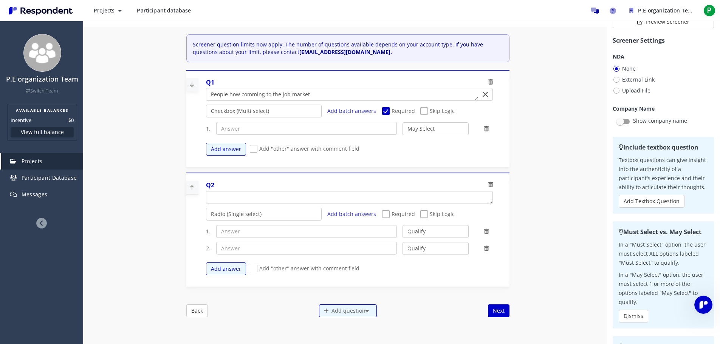
click at [484, 126] on icon at bounding box center [486, 128] width 5 height 5
click at [486, 129] on div at bounding box center [486, 129] width 24 height 8
click at [485, 129] on icon at bounding box center [486, 128] width 5 height 5
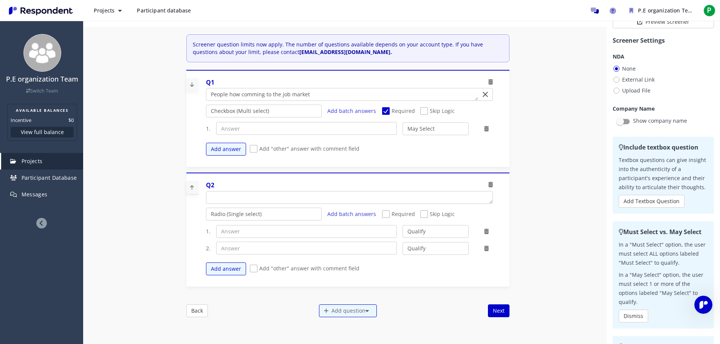
click at [485, 129] on icon at bounding box center [486, 128] width 5 height 5
click at [251, 125] on input "text" at bounding box center [306, 128] width 181 height 13
click at [266, 130] on input "text" at bounding box center [306, 128] width 181 height 13
type input "E"
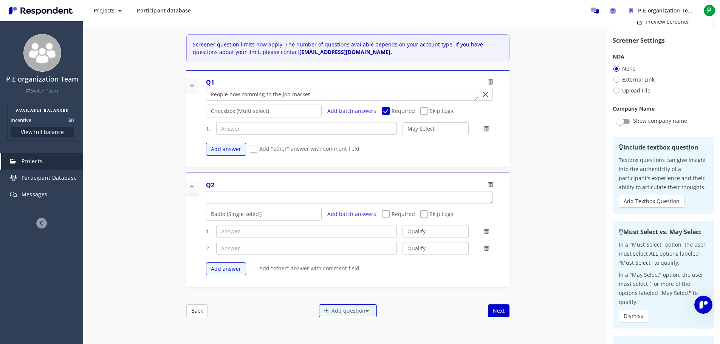
click at [277, 130] on input "text" at bounding box center [306, 128] width 181 height 13
paste input "Are you studying or already have a degree in administration?"
type input "Are you studying or already have a degree in administration?"
click at [448, 128] on select "May Select Must Select Disqualify" at bounding box center [435, 128] width 66 height 13
select select "number:2"
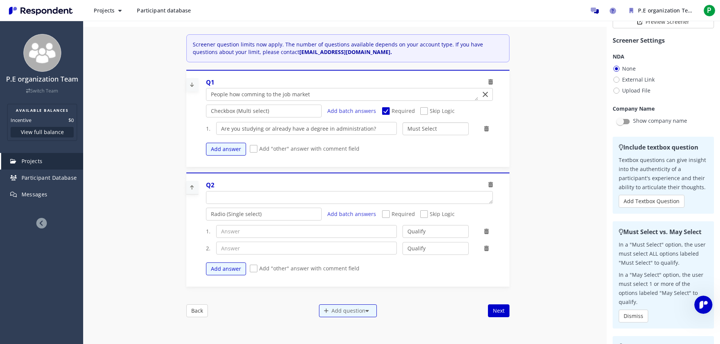
click at [402, 122] on select "May Select Must Select Disqualify" at bounding box center [435, 128] width 66 height 13
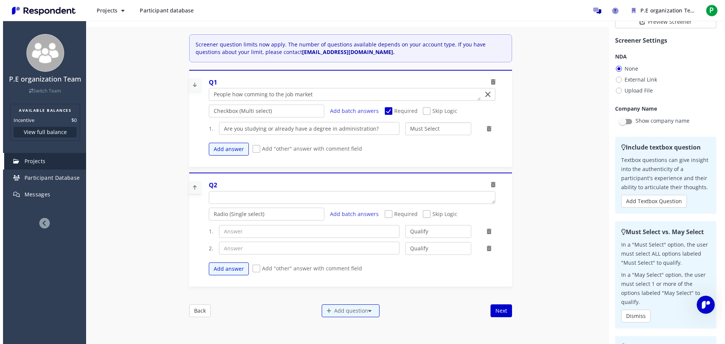
scroll to position [0, 0]
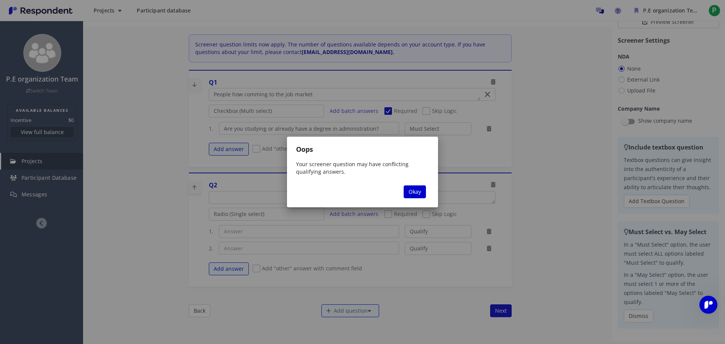
click at [457, 164] on div "Oops Your screener question may have conflicting qualifying answers. Cancel Okay" at bounding box center [362, 172] width 725 height 344
click at [417, 188] on span "Okay" at bounding box center [415, 191] width 12 height 7
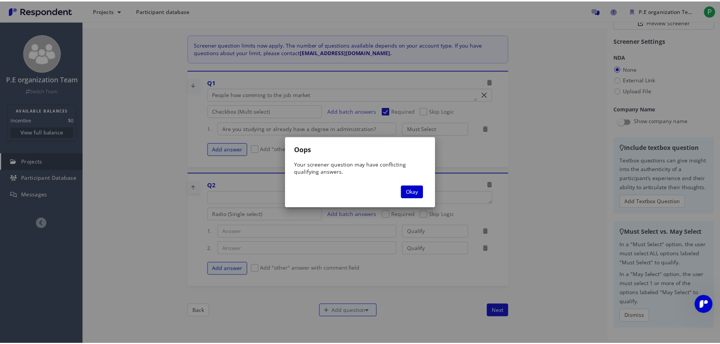
scroll to position [76, 0]
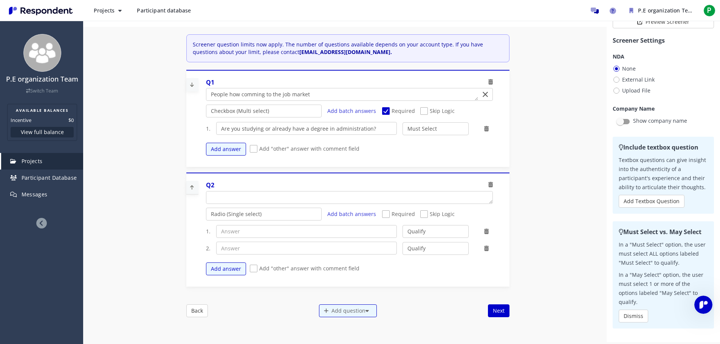
click at [424, 111] on span "Skip Logic" at bounding box center [437, 111] width 34 height 9
click at [424, 111] on input "Skip Logic" at bounding box center [422, 111] width 5 height 5
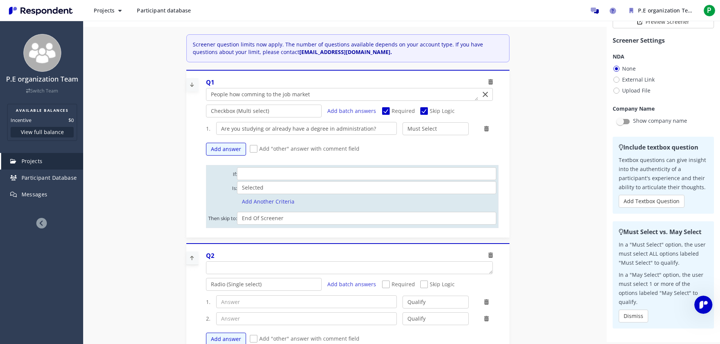
click at [422, 113] on span "Skip Logic" at bounding box center [437, 111] width 34 height 9
click at [422, 113] on input "Skip Logic" at bounding box center [422, 111] width 5 height 5
checkbox input "false"
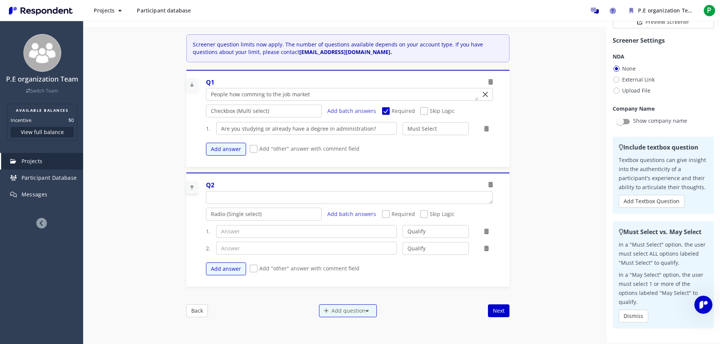
click at [384, 108] on span "Required" at bounding box center [398, 111] width 33 height 9
click at [384, 109] on input "Required" at bounding box center [384, 111] width 5 height 5
checkbox input "false"
click at [418, 110] on div "Required Skip Logic" at bounding box center [437, 112] width 122 height 11
click at [427, 112] on span "Skip Logic" at bounding box center [437, 111] width 34 height 9
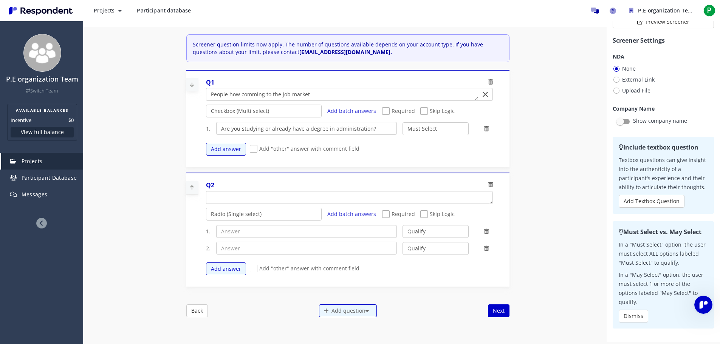
click at [425, 112] on input "Skip Logic" at bounding box center [422, 111] width 5 height 5
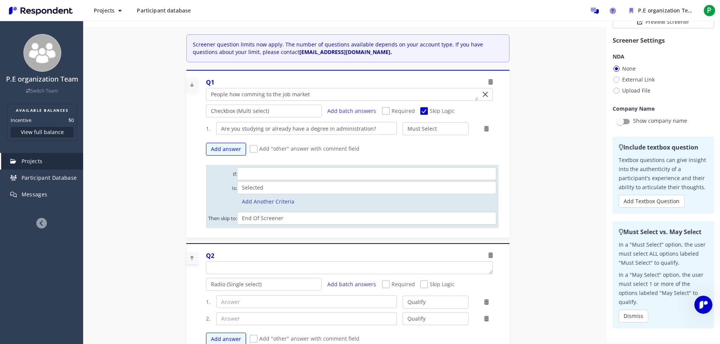
click at [425, 112] on span "Skip Logic" at bounding box center [437, 111] width 34 height 9
click at [425, 112] on input "Skip Logic" at bounding box center [422, 111] width 5 height 5
checkbox input "false"
click at [386, 112] on span "Required" at bounding box center [398, 111] width 33 height 9
click at [386, 112] on input "Required" at bounding box center [384, 111] width 5 height 5
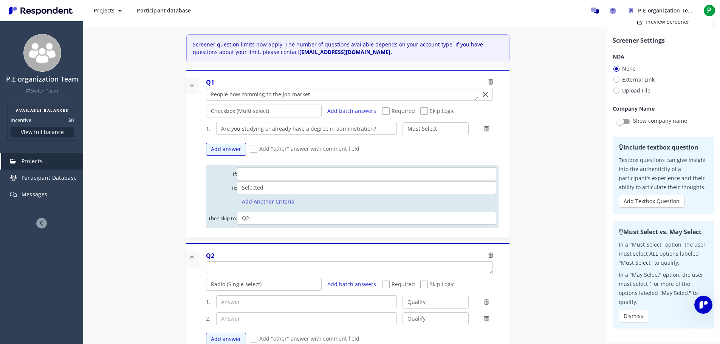
checkbox input "true"
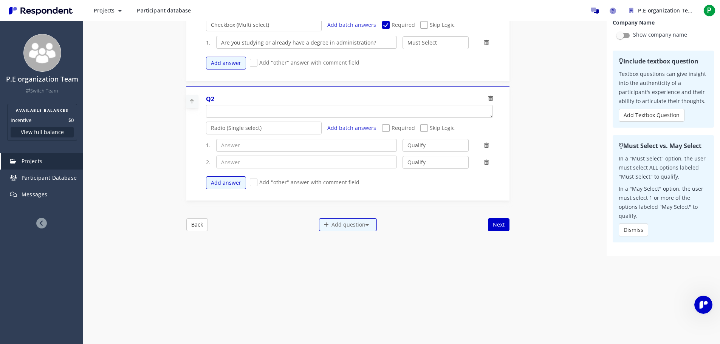
scroll to position [165, 0]
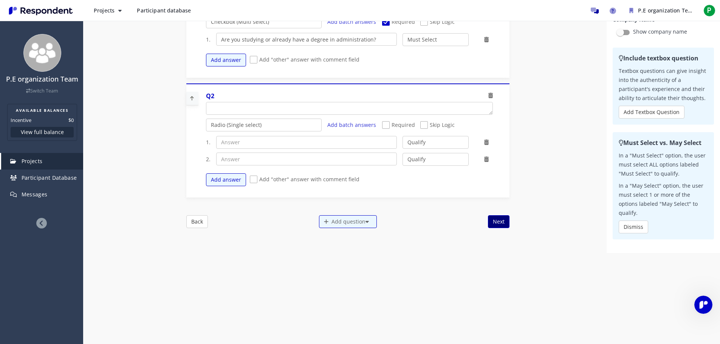
click at [509, 220] on div "Internal Project Name * Firts project This is visible only to your organization…" at bounding box center [348, 89] width 334 height 303
click at [503, 220] on button "Next" at bounding box center [499, 221] width 22 height 13
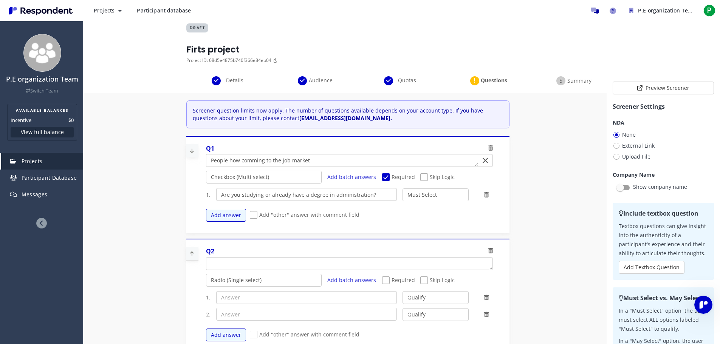
scroll to position [0, 0]
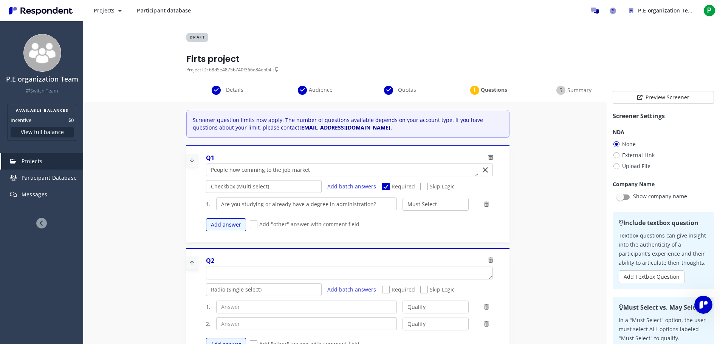
click at [480, 84] on div "DRAFT Firts project Project ID: 68d5e4875b740f366e84eb04" at bounding box center [401, 53] width 431 height 65
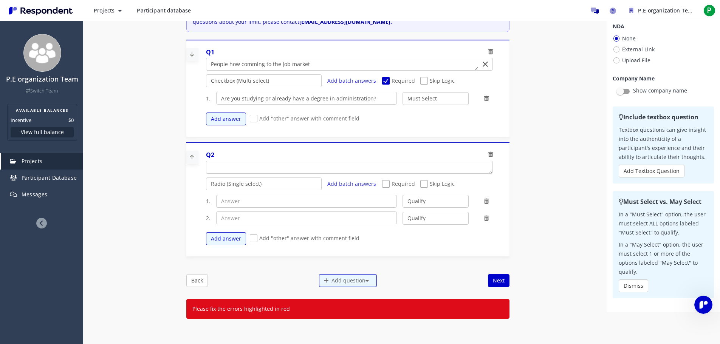
scroll to position [151, 0]
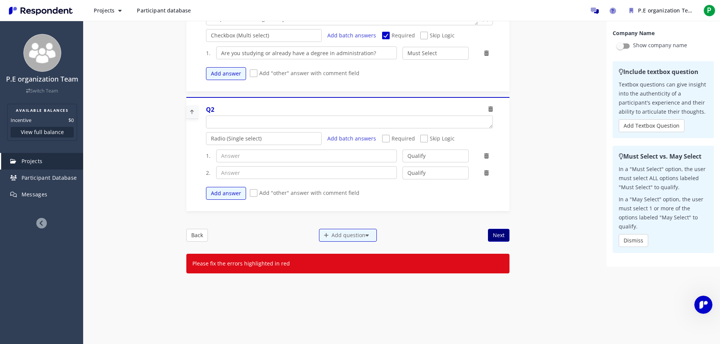
click at [501, 229] on button "Next" at bounding box center [499, 235] width 22 height 13
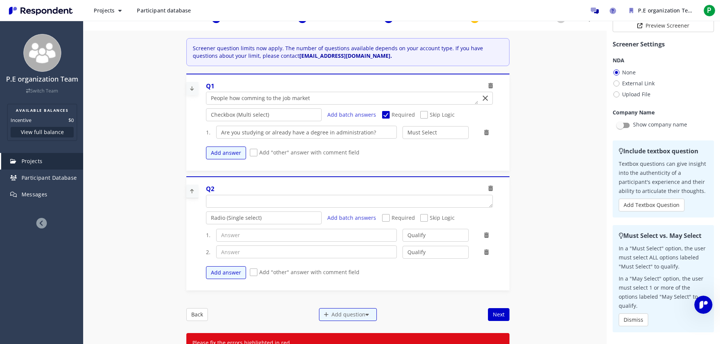
scroll to position [189, 0]
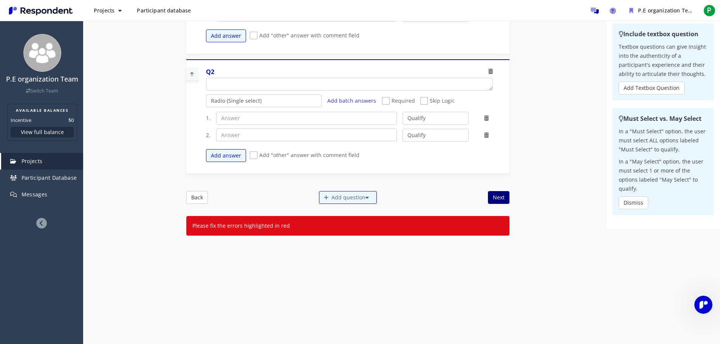
click at [493, 198] on button "Next" at bounding box center [499, 197] width 22 height 13
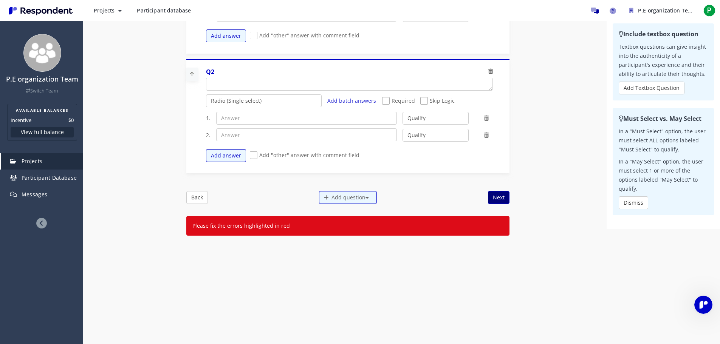
click at [493, 198] on button "Next" at bounding box center [499, 197] width 22 height 13
click at [494, 198] on button "Next" at bounding box center [499, 197] width 22 height 13
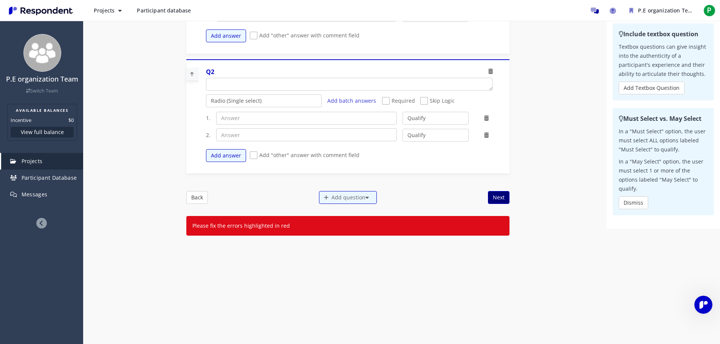
click at [494, 198] on button "Next" at bounding box center [499, 197] width 22 height 13
click at [495, 196] on button "Next" at bounding box center [499, 197] width 22 height 13
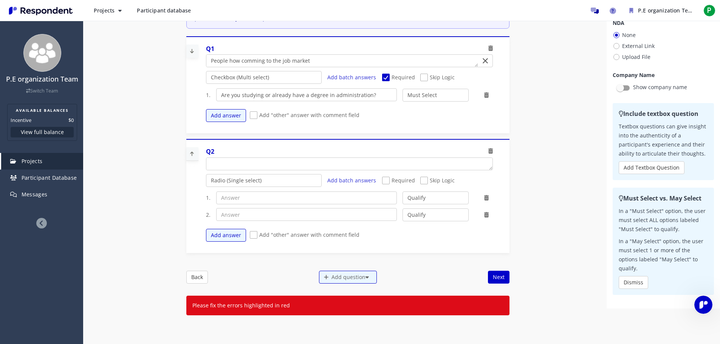
scroll to position [76, 0]
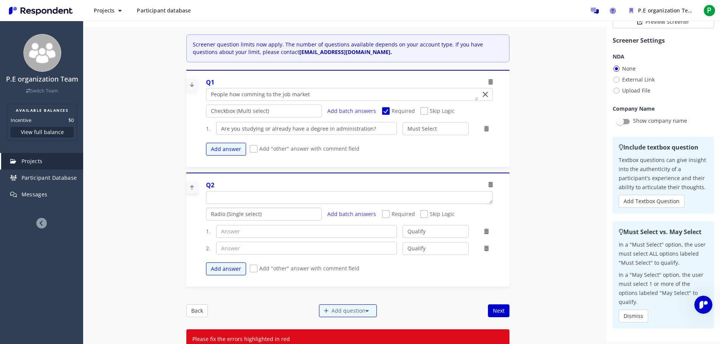
click at [238, 213] on select "Radio (Single select) Checkbox (Multi select) Multi-line text box Single-line t…" at bounding box center [264, 214] width 116 height 13
click at [264, 206] on div "Q2 Radio (Single select) Checkbox (Multi select) Multi-line text box Single-lin…" at bounding box center [350, 230] width 296 height 106
click at [274, 198] on textarea "Which of the following categories best describes your firm's total assets under…" at bounding box center [349, 198] width 286 height 12
type textarea "people how comming to thr job market"
click at [259, 213] on select "Radio (Single select) Checkbox (Multi select) Multi-line text box Single-line t…" at bounding box center [264, 214] width 116 height 13
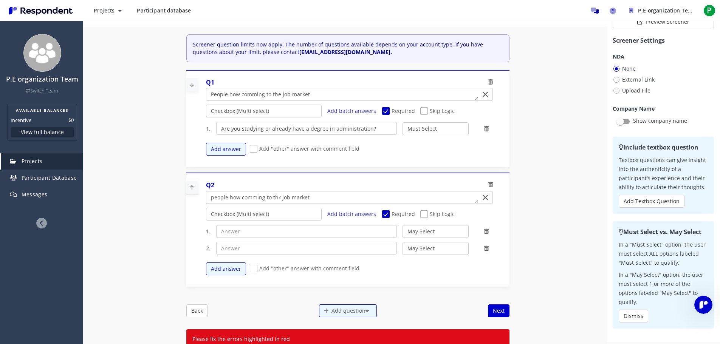
click at [351, 168] on div "Q1 Radio (Single select) Checkbox (Multi select) Multi-line text box Single-lin…" at bounding box center [347, 178] width 323 height 217
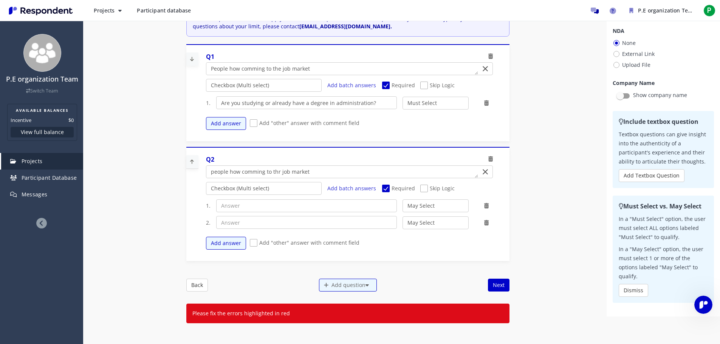
scroll to position [113, 0]
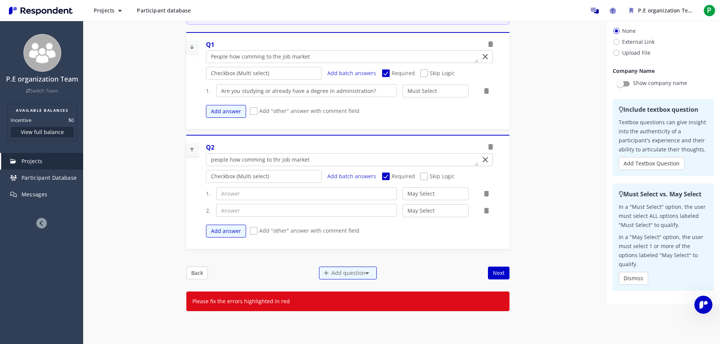
click at [486, 212] on icon at bounding box center [486, 210] width 5 height 5
click at [485, 211] on icon at bounding box center [486, 210] width 5 height 5
click at [486, 212] on icon at bounding box center [486, 210] width 5 height 5
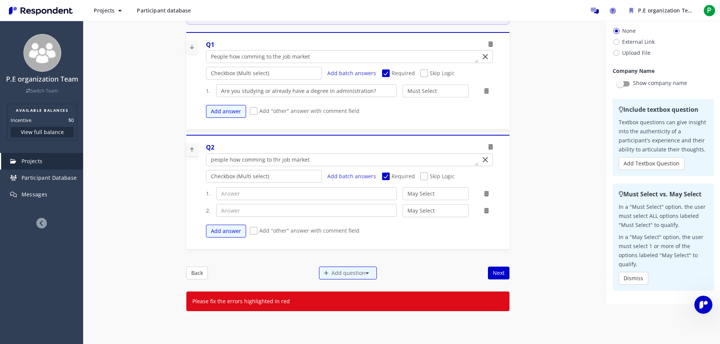
click at [486, 212] on icon at bounding box center [486, 210] width 5 height 5
click at [486, 211] on icon at bounding box center [486, 210] width 5 height 5
click at [486, 210] on icon at bounding box center [486, 210] width 5 height 5
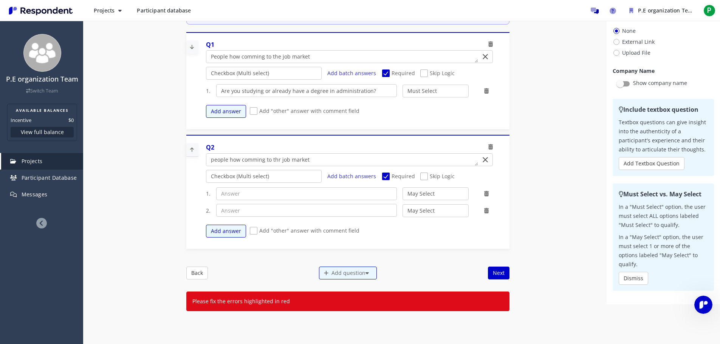
click at [486, 210] on icon at bounding box center [486, 210] width 5 height 5
click at [289, 193] on input "text" at bounding box center [306, 193] width 181 height 13
type input "A"
type input "C"
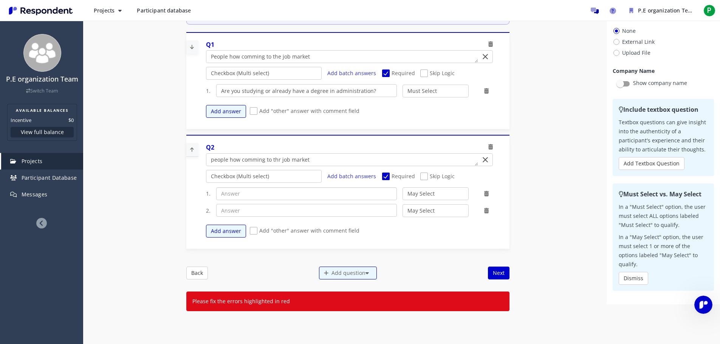
paste input "Are you studying or already have a degree in administration?"
type input "Are you studying or already have a degree in administration?"
click at [437, 192] on select "May Select Must Select Disqualify" at bounding box center [435, 193] width 66 height 13
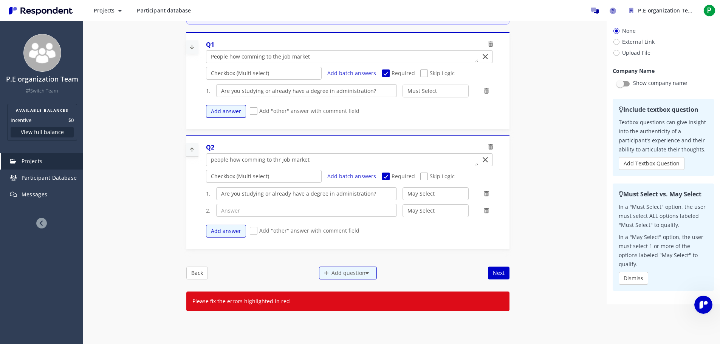
select select "number:2"
click at [402, 187] on select "May Select Must Select Disqualify" at bounding box center [435, 193] width 66 height 13
click at [494, 212] on div at bounding box center [486, 211] width 24 height 8
drag, startPoint x: 318, startPoint y: 161, endPoint x: 351, endPoint y: 175, distance: 35.7
click at [351, 175] on div "Q2 Radio (Single select) Checkbox (Multi select) Multi-line text box Single-lin…" at bounding box center [350, 192] width 296 height 106
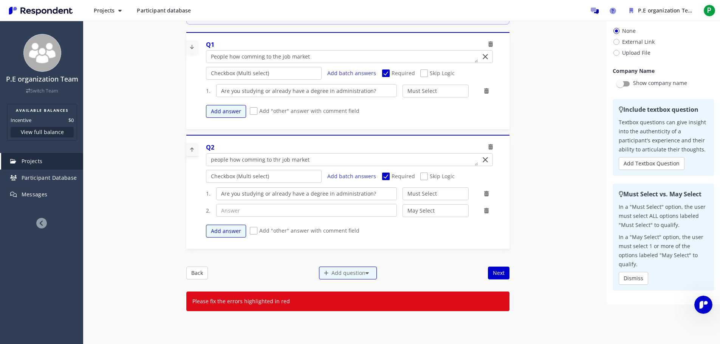
drag, startPoint x: 387, startPoint y: 196, endPoint x: 94, endPoint y: 204, distance: 293.3
click at [83, 201] on div "Details Audience Quotas Questions Summary Internal Project Name * Firts project…" at bounding box center [401, 197] width 637 height 450
paste input "What are your strengths and weaknesses?"
type input "What are your strengths and weaknesses?"
click at [440, 197] on select "May Select Must Select Disqualify" at bounding box center [435, 193] width 66 height 13
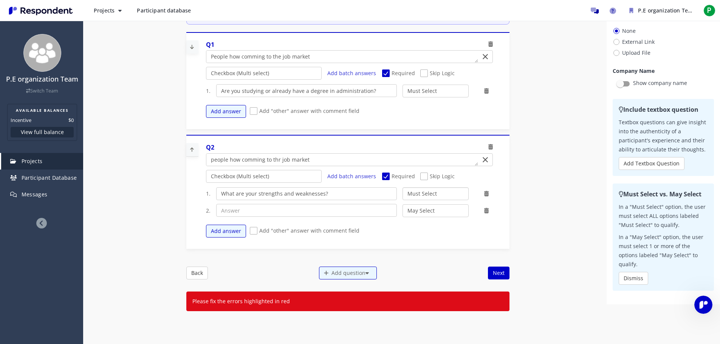
click at [439, 196] on select "May Select Must Select Disqualify" at bounding box center [435, 193] width 66 height 13
click at [283, 210] on input "text" at bounding box center [306, 210] width 181 height 13
paste input "Fale um pouco sobre você"
type input "Fale um pouco sobre você"
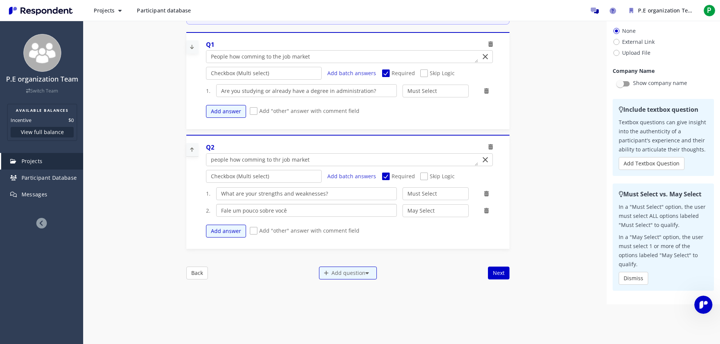
drag, startPoint x: 308, startPoint y: 211, endPoint x: 59, endPoint y: 218, distance: 248.3
click at [49, 218] on div "P.E organization Team Switch Team AVAILABLE BALANCES Incentive $0 View full bal…" at bounding box center [360, 141] width 720 height 509
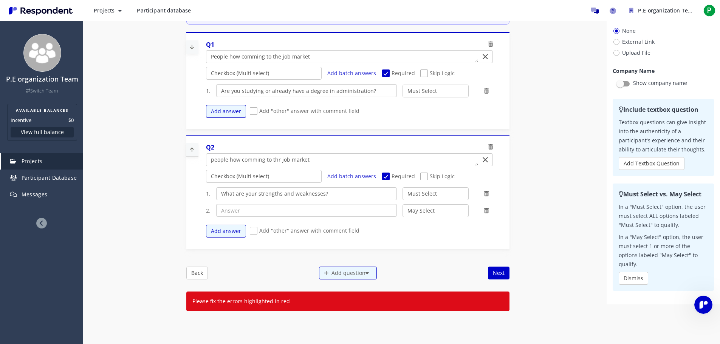
paste input "Tell us a little about yourself"
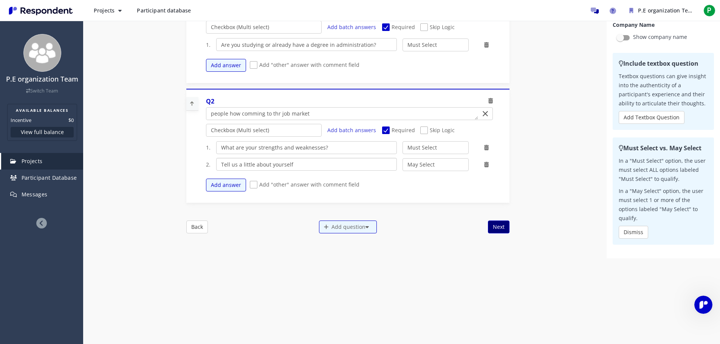
scroll to position [165, 0]
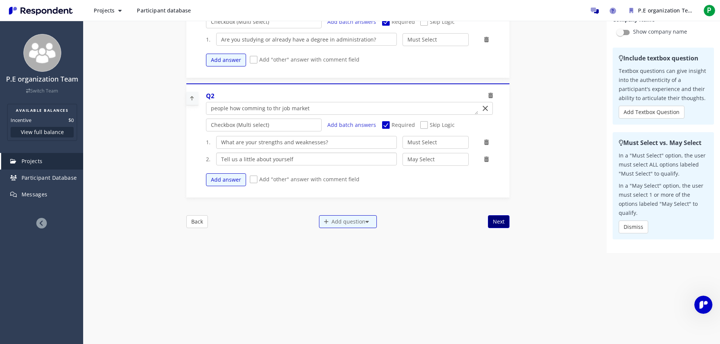
type input "Tell us a little about yourself"
click at [505, 225] on button "Next" at bounding box center [499, 221] width 22 height 13
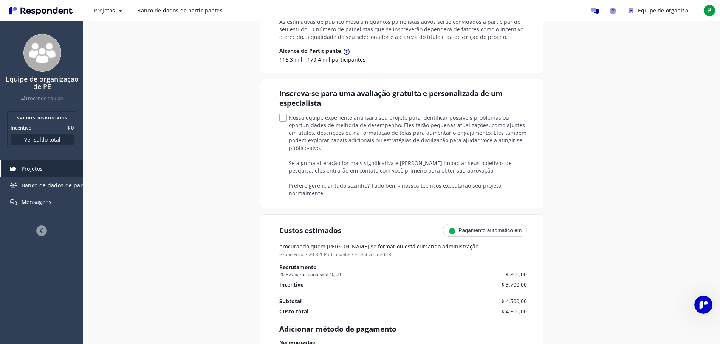
scroll to position [151, 0]
